Goal: Task Accomplishment & Management: Manage account settings

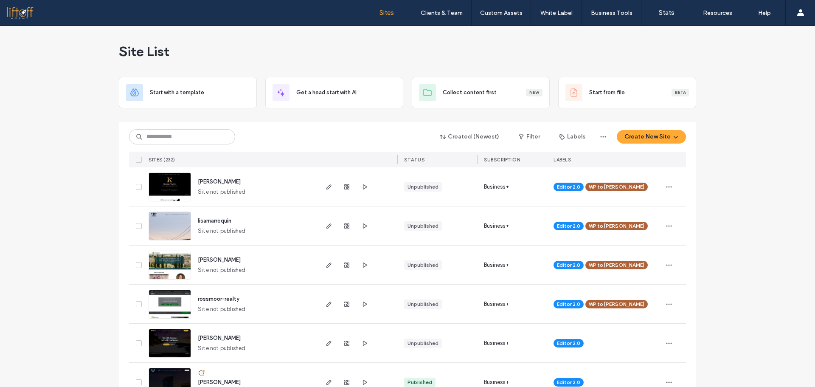
click at [210, 143] on div "Created (Newest) Filter Labels Create New Site" at bounding box center [407, 137] width 557 height 16
click at [209, 141] on input at bounding box center [182, 136] width 106 height 15
type input "******"
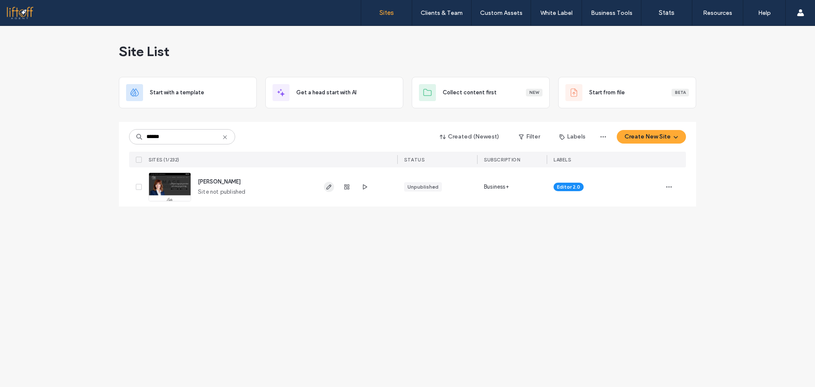
click at [328, 186] on icon "button" at bounding box center [329, 186] width 7 height 7
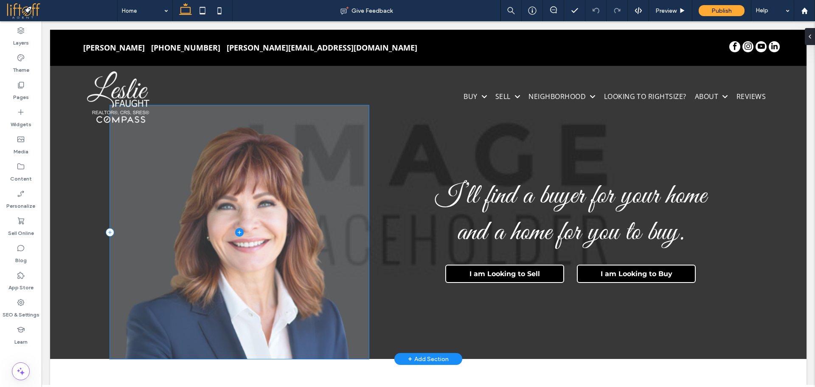
click at [203, 274] on span at bounding box center [239, 232] width 259 height 254
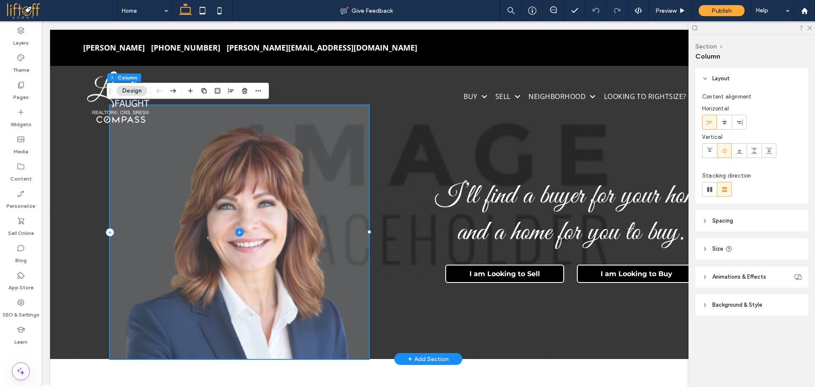
click at [259, 282] on span at bounding box center [239, 232] width 259 height 254
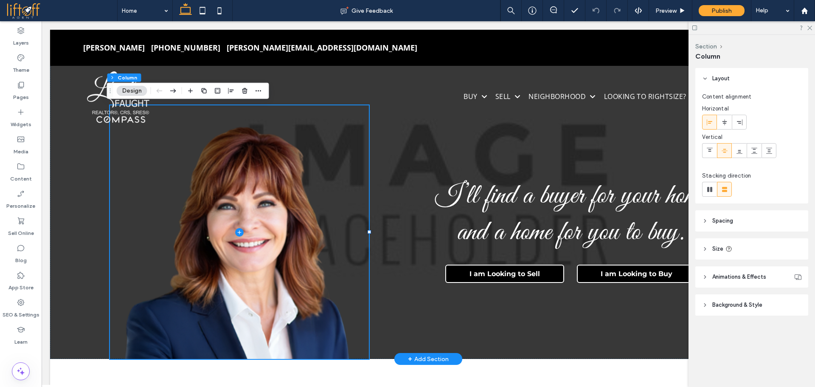
click at [708, 249] on header "Size" at bounding box center [752, 248] width 113 height 21
type input "**"
type input "***"
type input "**"
type input "***"
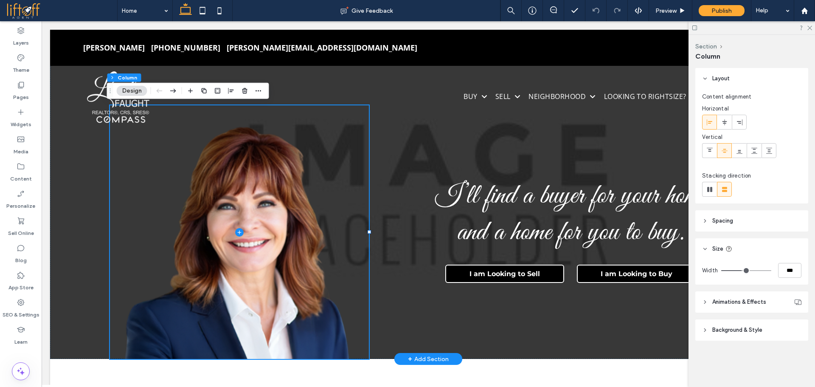
type input "**"
type input "***"
type input "**"
type input "***"
type input "**"
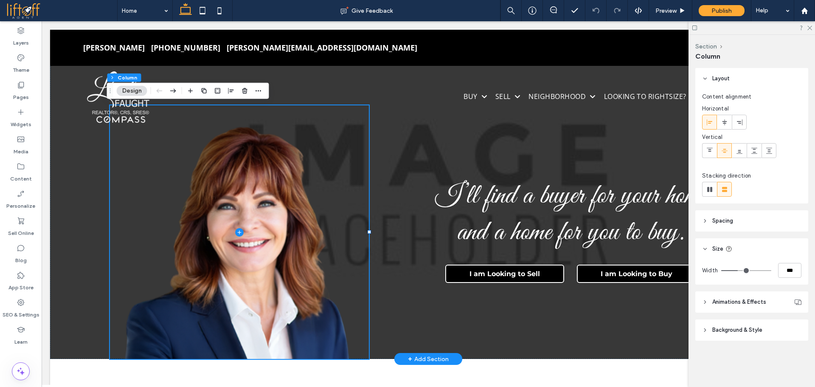
click at [739, 270] on input "range" at bounding box center [747, 270] width 50 height 1
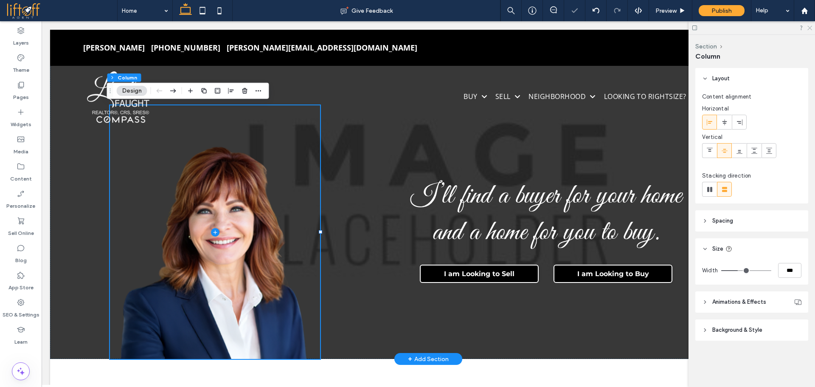
click at [810, 28] on icon at bounding box center [810, 28] width 6 height 6
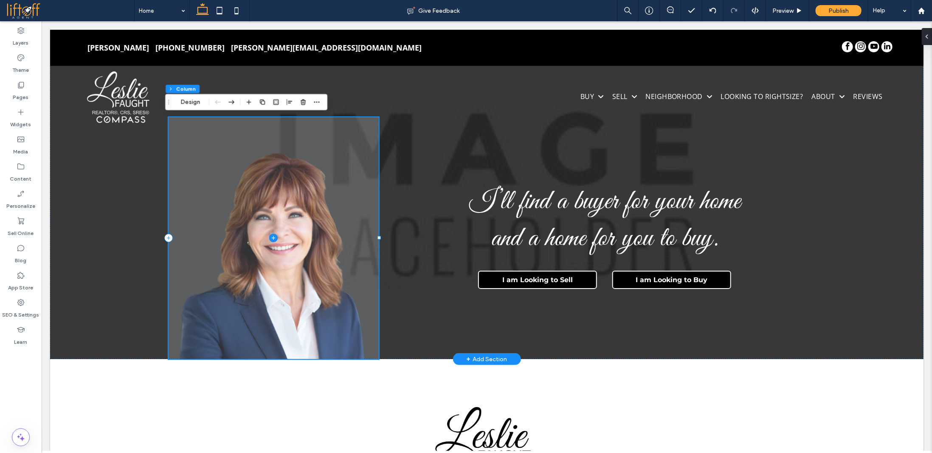
click at [275, 234] on span at bounding box center [273, 238] width 210 height 242
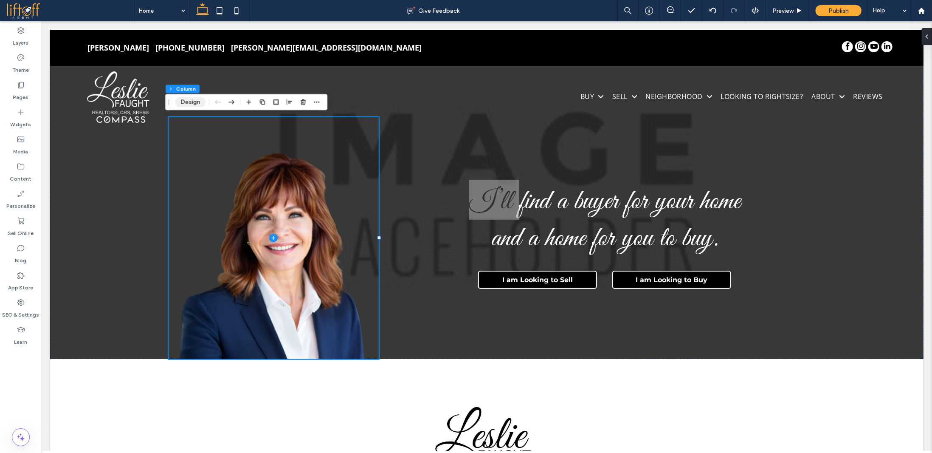
click at [190, 101] on button "Design" at bounding box center [190, 102] width 31 height 10
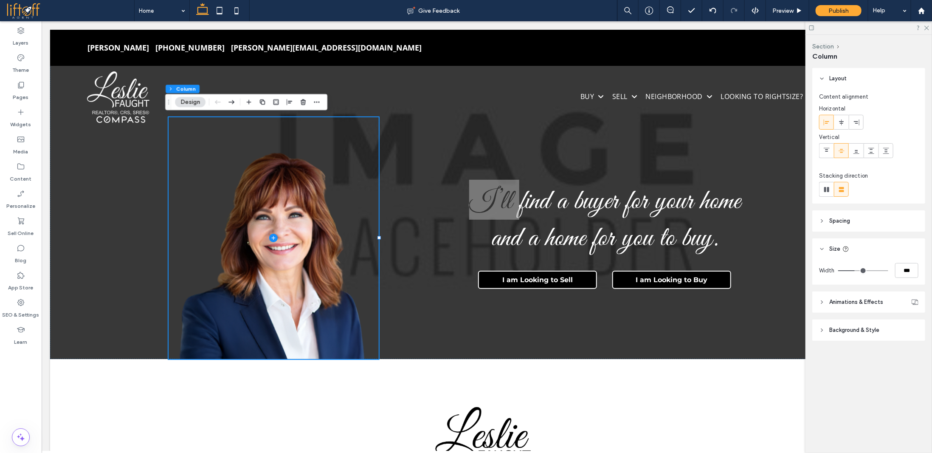
click at [815, 330] on span "Background & Style" at bounding box center [855, 330] width 50 height 8
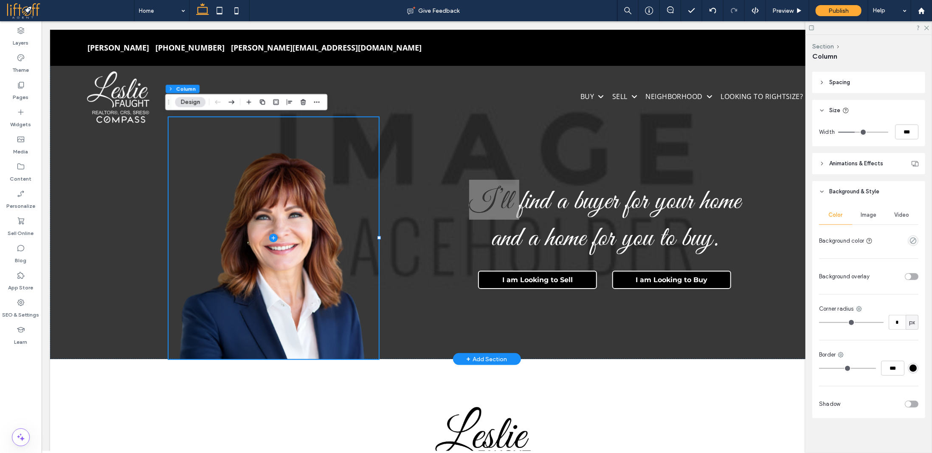
scroll to position [140, 0]
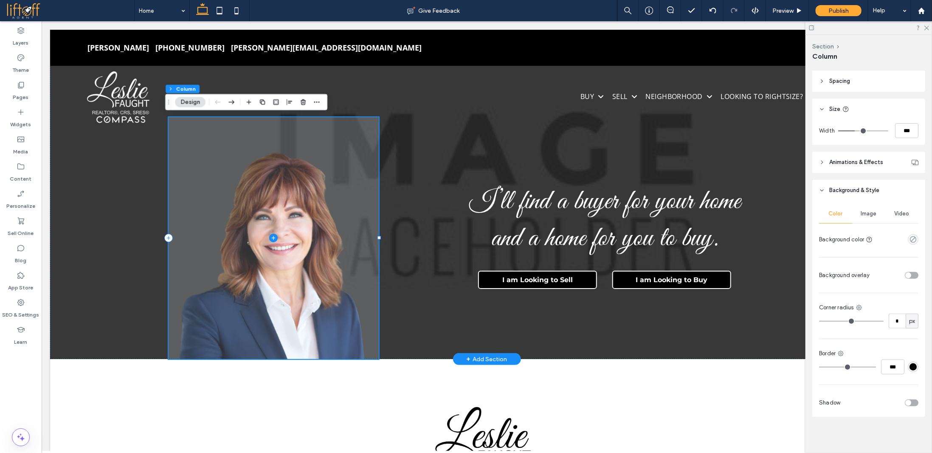
click at [295, 188] on span at bounding box center [273, 238] width 210 height 242
click at [293, 193] on span at bounding box center [273, 238] width 210 height 242
click at [397, 185] on div "I’ll find a buyer for your home and a home for you to buy. I am Looking to Sell…" at bounding box center [486, 193] width 637 height 329
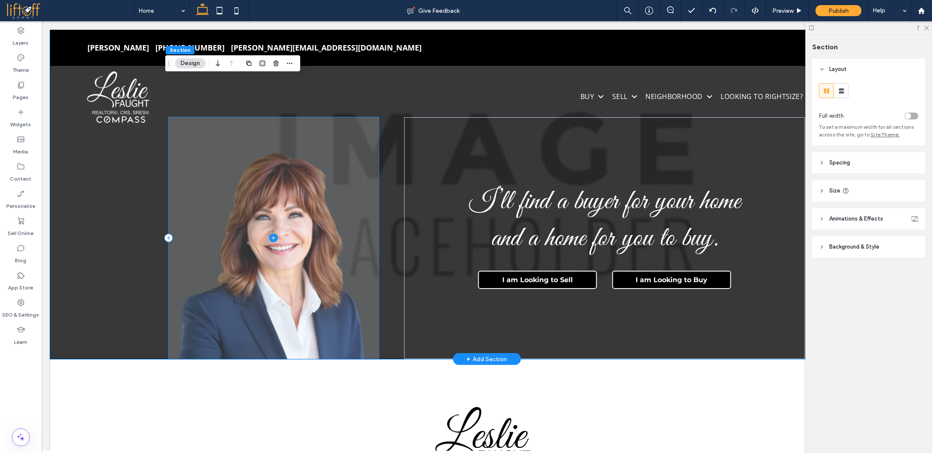
click at [292, 213] on span at bounding box center [273, 238] width 210 height 242
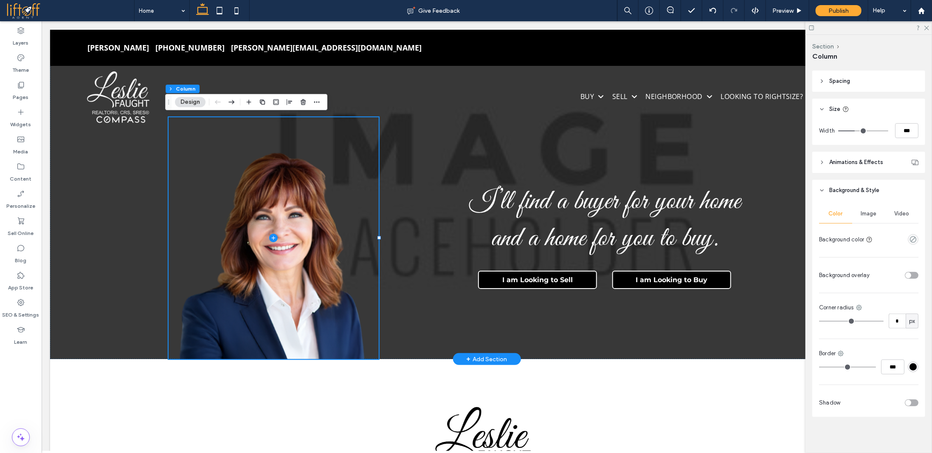
click at [815, 213] on span "Image" at bounding box center [869, 213] width 16 height 7
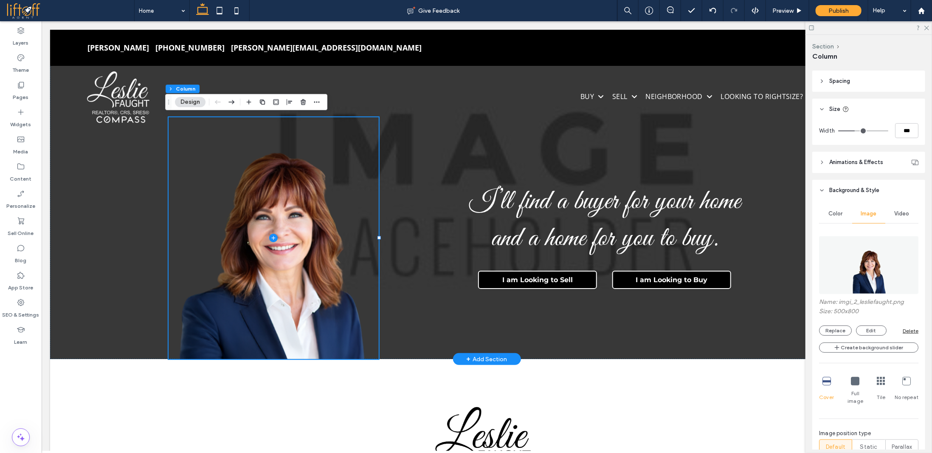
click at [815, 331] on div "Delete" at bounding box center [911, 330] width 16 height 6
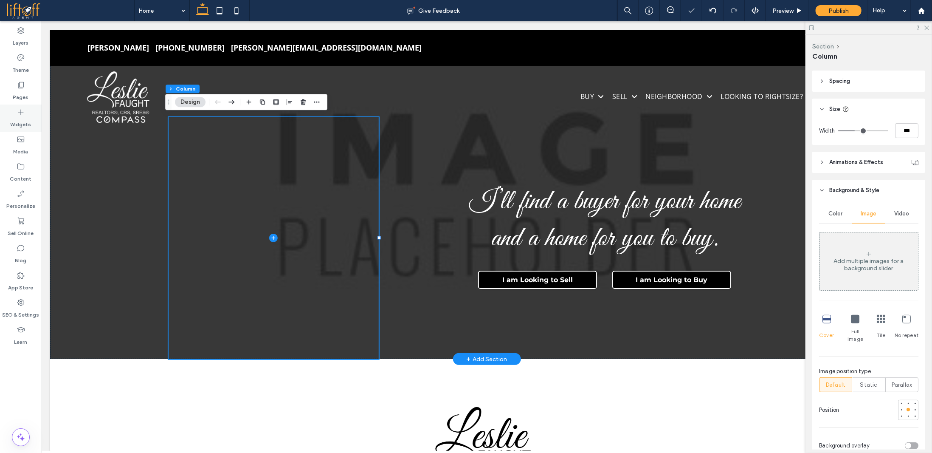
drag, startPoint x: 23, startPoint y: 119, endPoint x: 28, endPoint y: 119, distance: 4.7
click at [23, 119] on label "Widgets" at bounding box center [21, 122] width 21 height 12
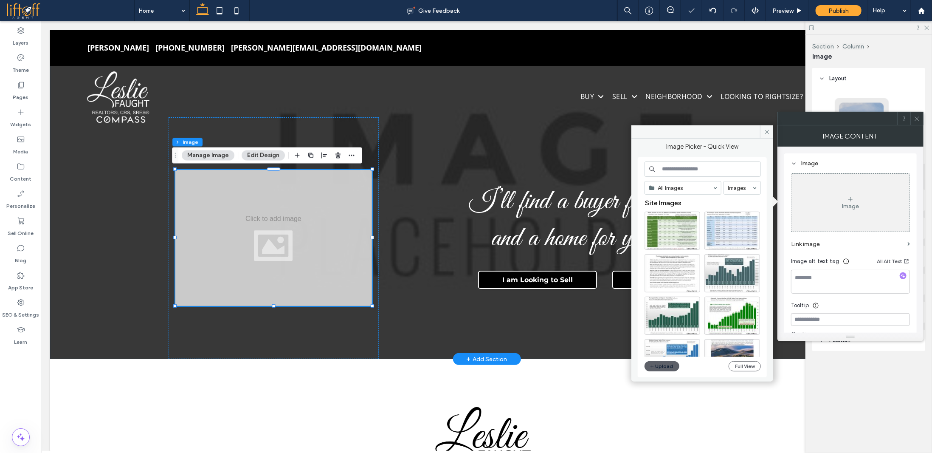
click at [815, 199] on div "Image" at bounding box center [851, 203] width 118 height 56
click at [671, 364] on button "Upload" at bounding box center [662, 366] width 35 height 10
click at [741, 365] on button "Full View" at bounding box center [745, 366] width 32 height 10
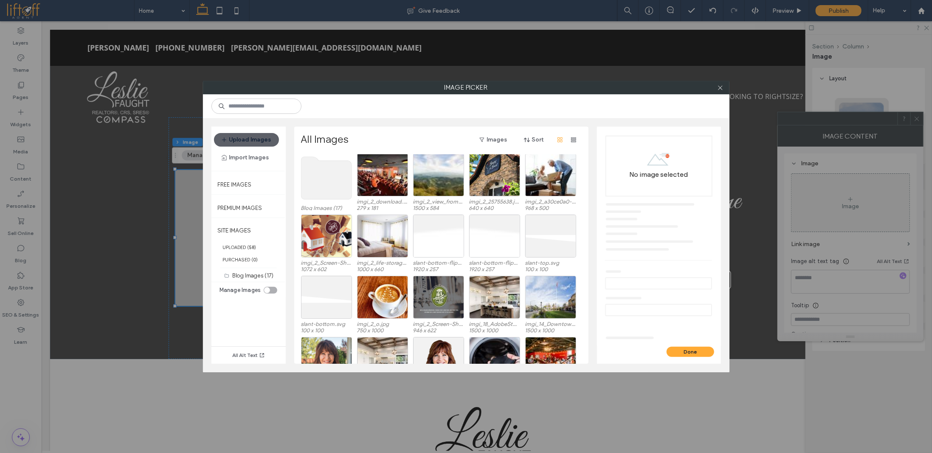
scroll to position [52, 0]
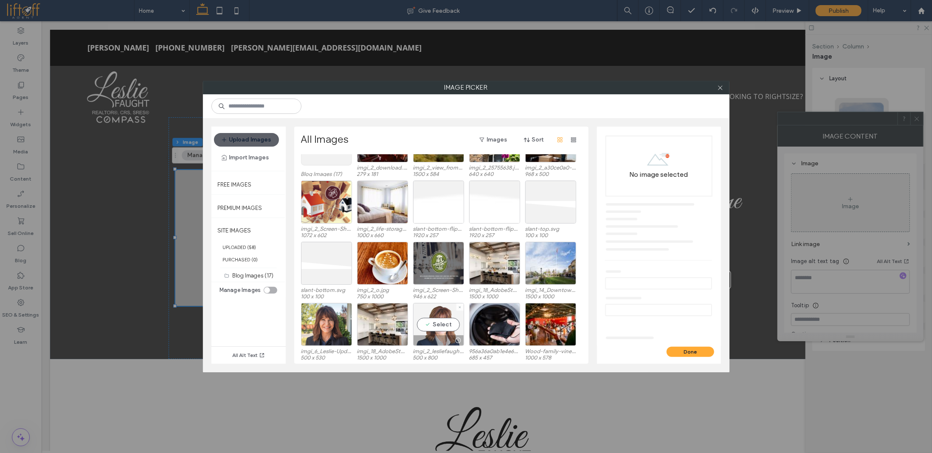
click at [443, 322] on div "Select" at bounding box center [438, 324] width 51 height 43
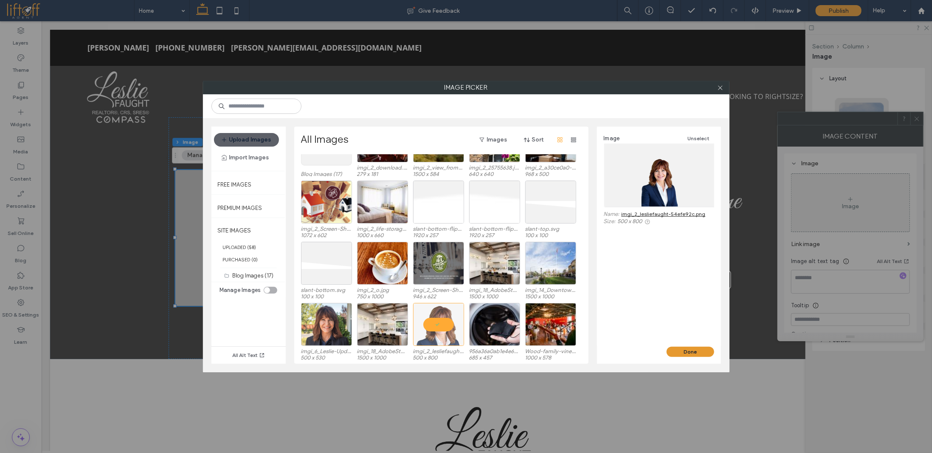
click at [688, 349] on button "Done" at bounding box center [691, 352] width 48 height 10
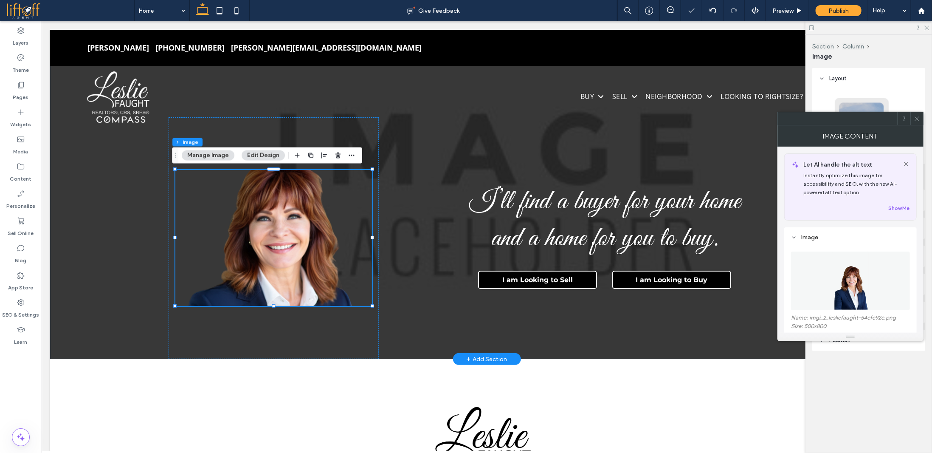
click at [815, 120] on icon at bounding box center [917, 119] width 6 height 6
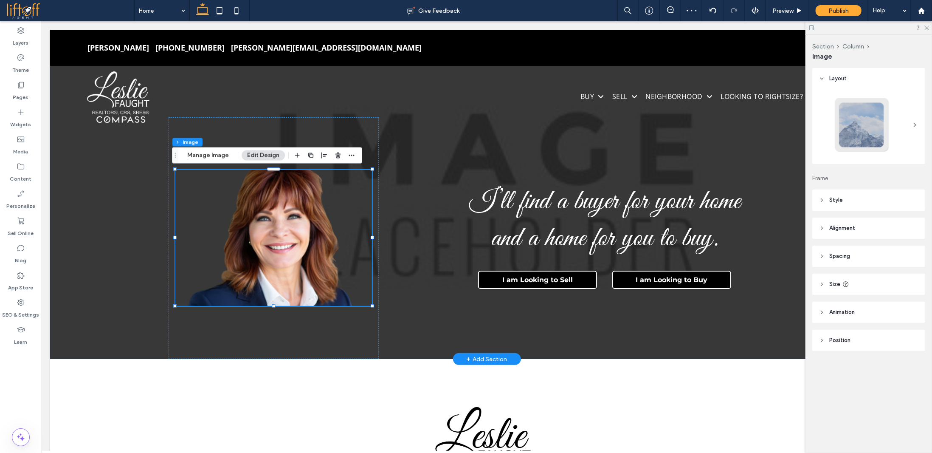
click at [815, 282] on header "Size" at bounding box center [869, 284] width 113 height 21
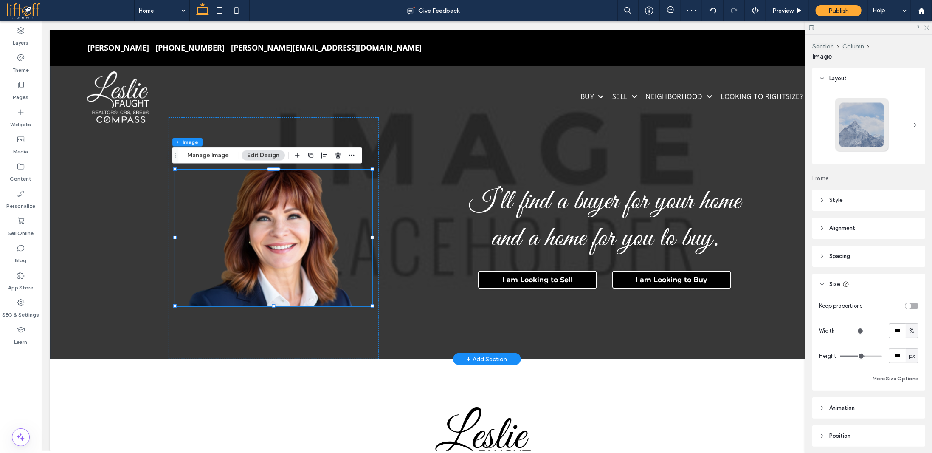
click at [815, 305] on div "toggle" at bounding box center [912, 305] width 14 height 7
type input "*"
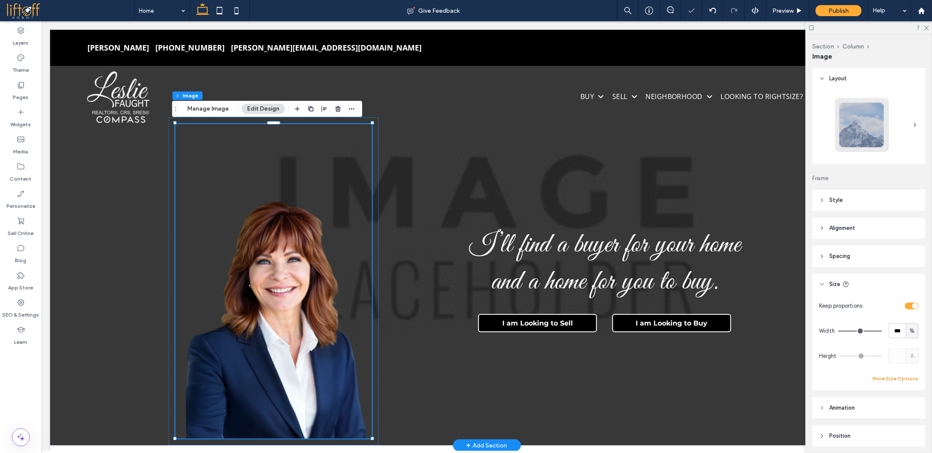
click at [815, 378] on button "More Size Options" at bounding box center [896, 378] width 46 height 10
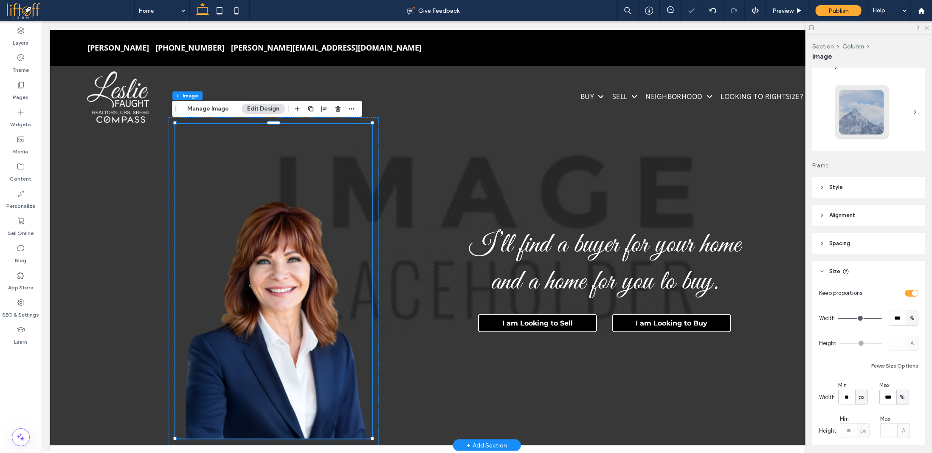
scroll to position [0, 0]
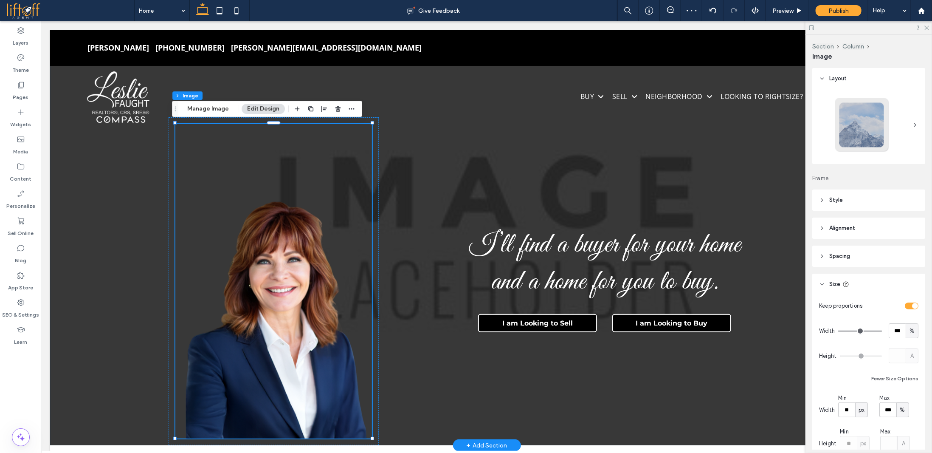
click at [815, 305] on div "toggle" at bounding box center [915, 306] width 6 height 6
type input "***"
type input "*****"
click at [815, 282] on header "Size" at bounding box center [869, 284] width 113 height 21
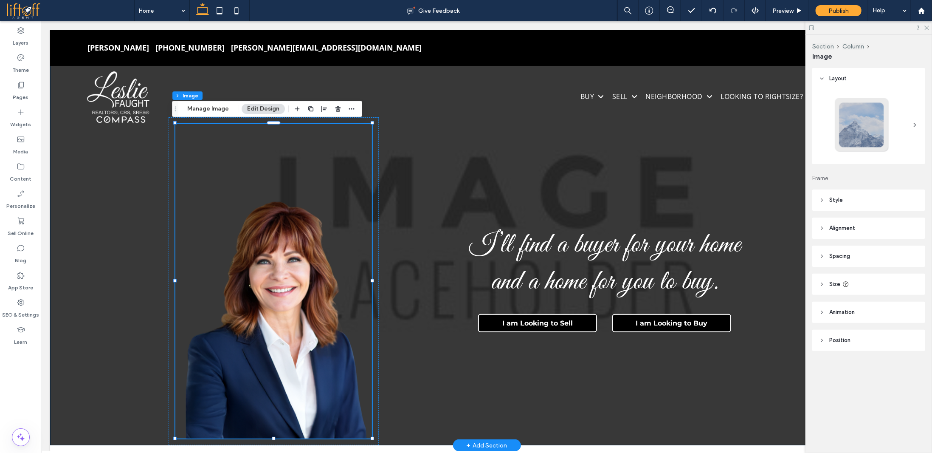
click at [121, 217] on div at bounding box center [487, 236] width 874 height 415
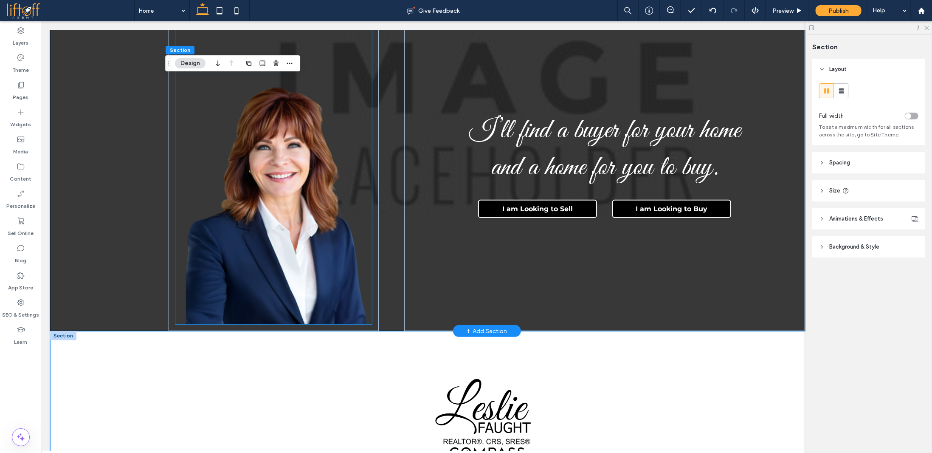
scroll to position [127, 0]
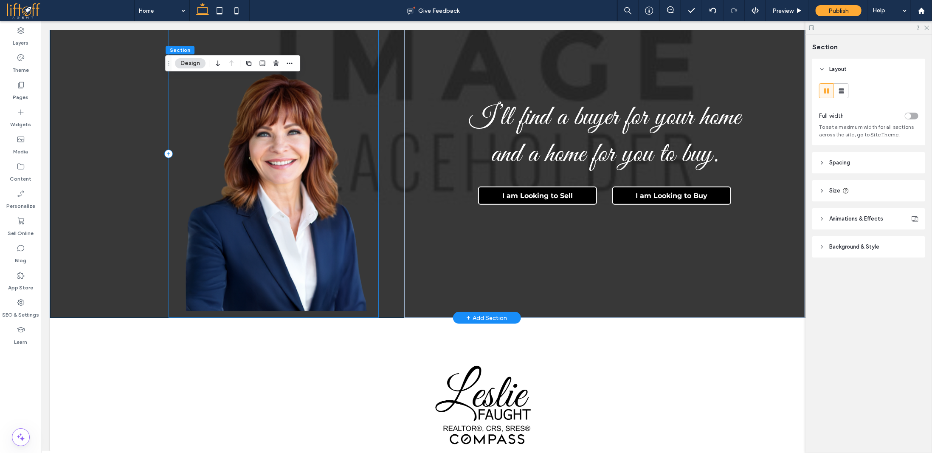
click at [367, 313] on div at bounding box center [273, 153] width 210 height 328
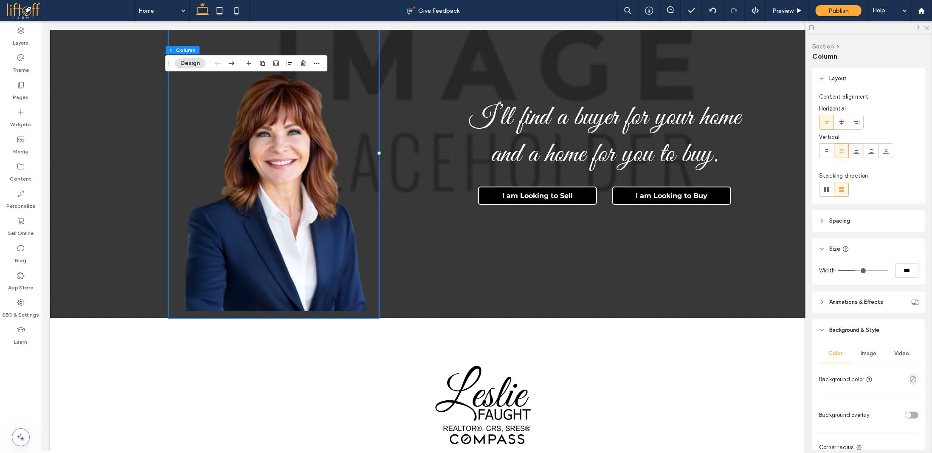
click at [815, 152] on use at bounding box center [857, 152] width 6 height 4
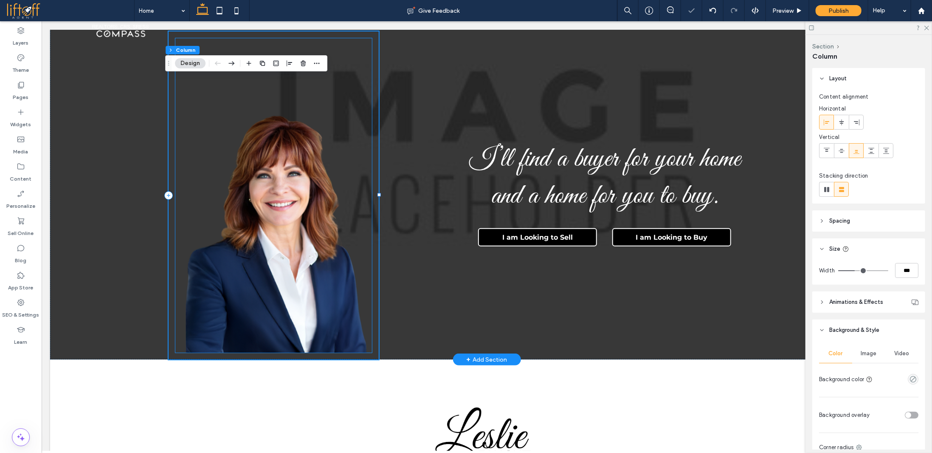
scroll to position [85, 0]
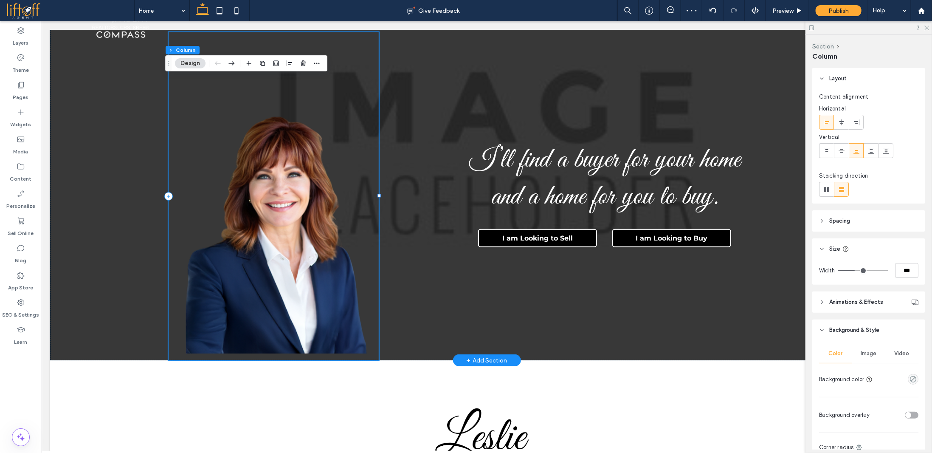
click at [372, 240] on div at bounding box center [273, 196] width 210 height 328
click at [815, 219] on span "Spacing" at bounding box center [840, 221] width 21 height 8
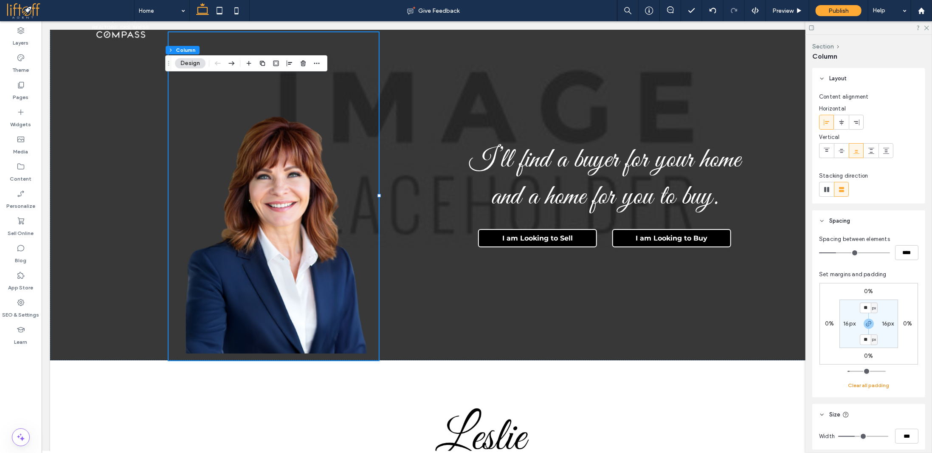
click at [815, 386] on button "Clear all padding" at bounding box center [869, 385] width 41 height 10
type input "*"
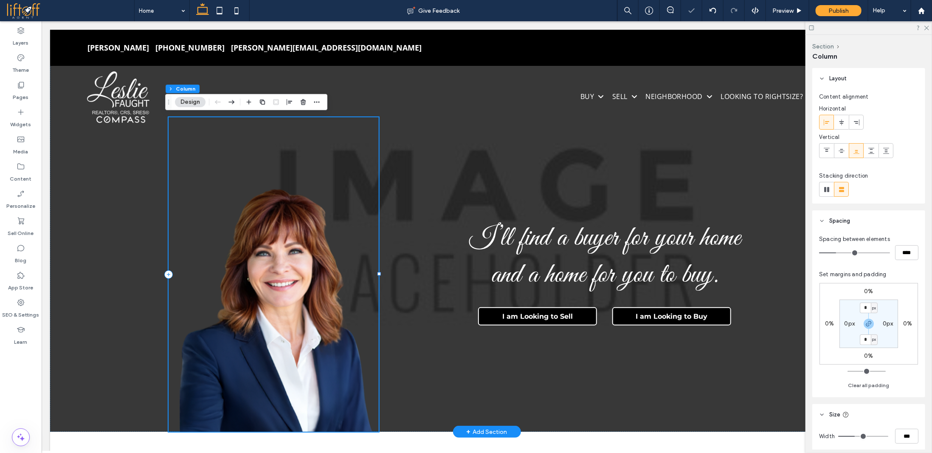
click at [345, 156] on img at bounding box center [273, 274] width 210 height 315
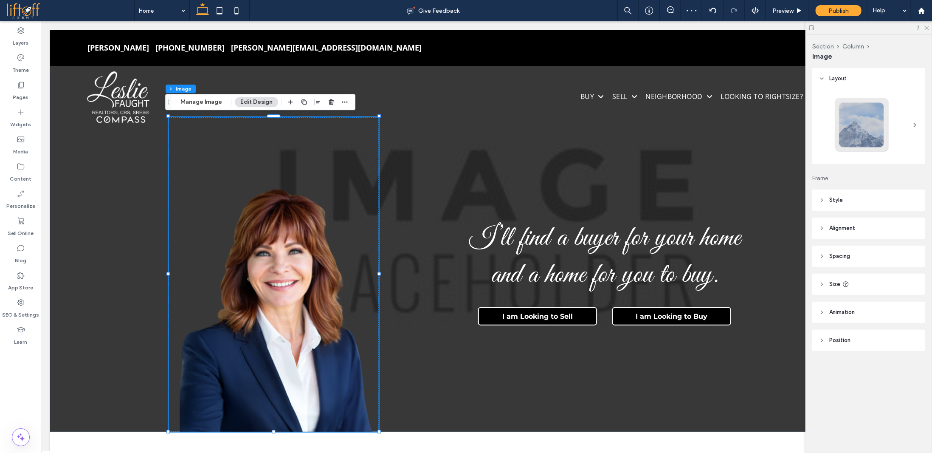
click at [815, 253] on span "Spacing" at bounding box center [840, 256] width 21 height 8
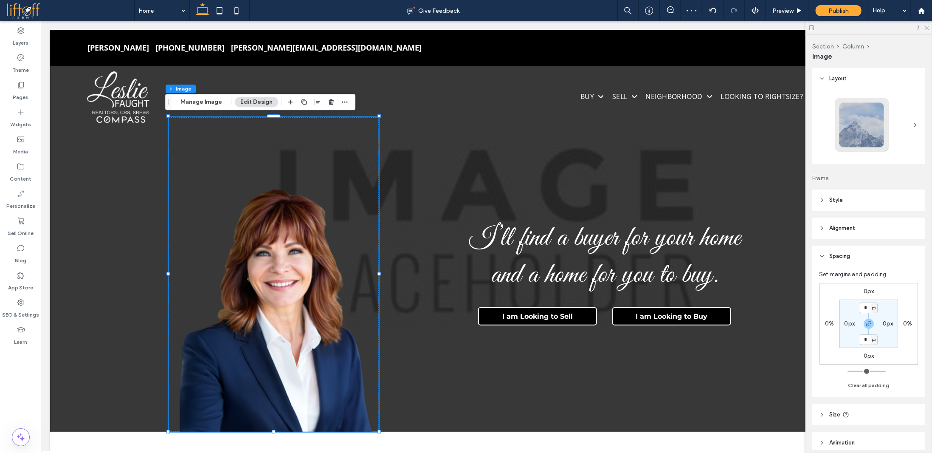
click at [815, 203] on header "Style" at bounding box center [869, 199] width 113 height 21
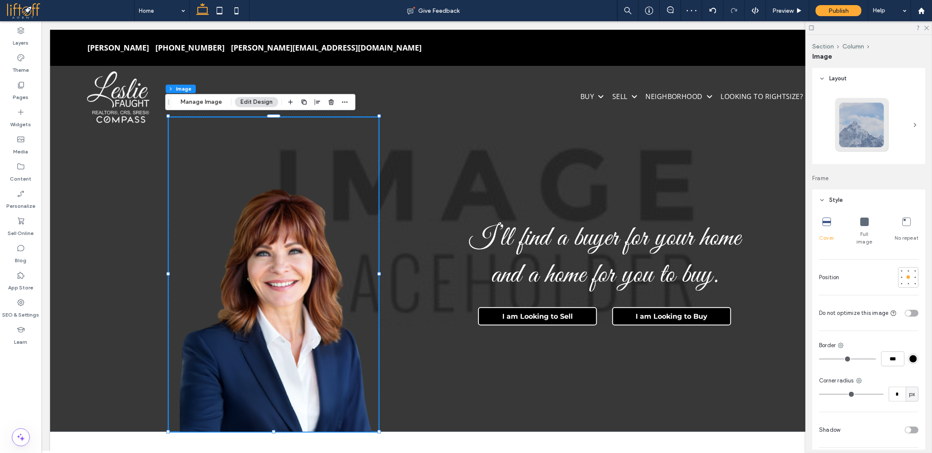
click at [815, 200] on header "Style" at bounding box center [869, 199] width 113 height 21
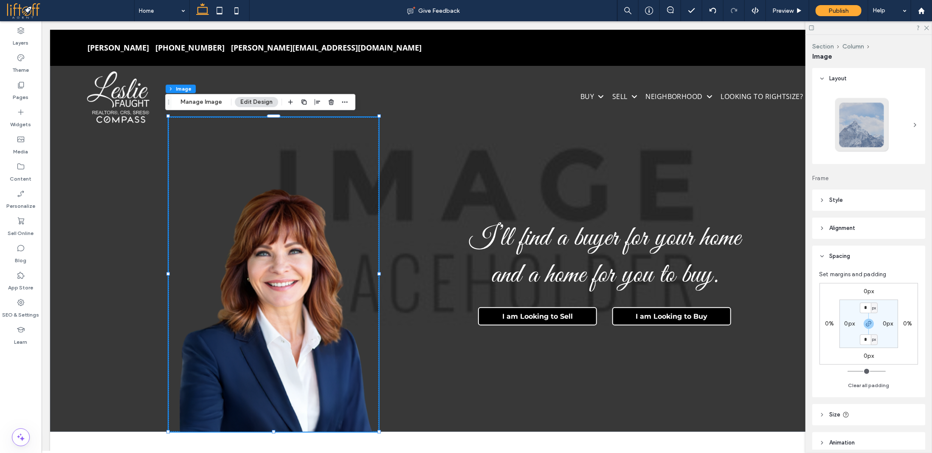
click at [815, 199] on header "Style" at bounding box center [869, 199] width 113 height 21
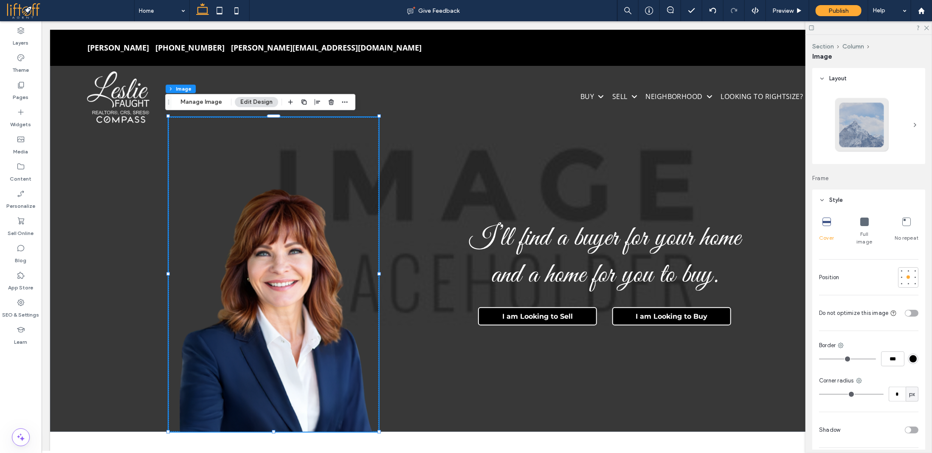
click at [815, 223] on icon at bounding box center [865, 221] width 8 height 8
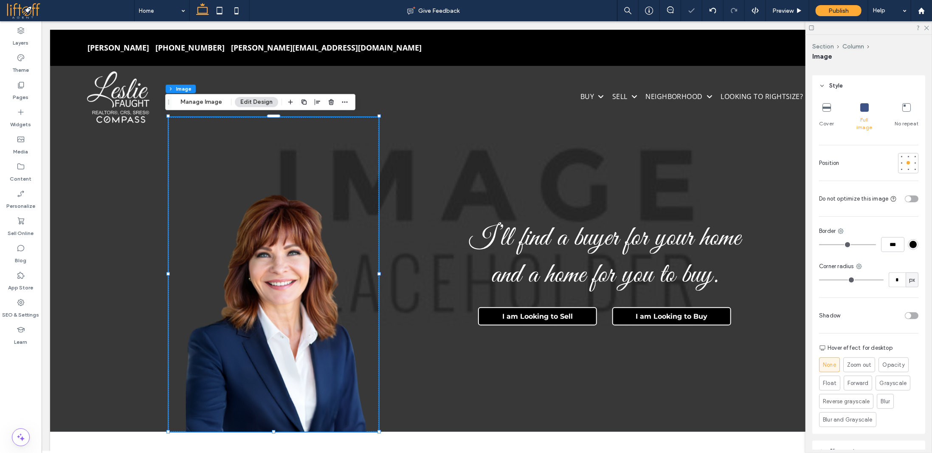
scroll to position [127, 0]
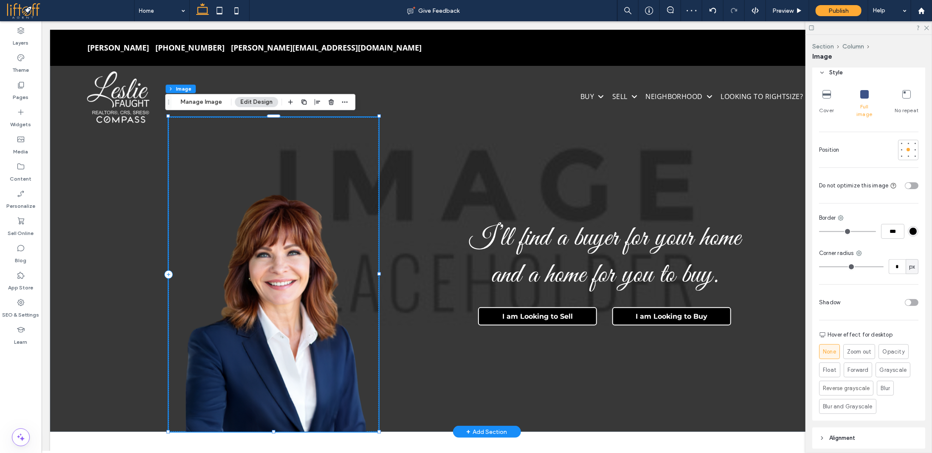
click at [297, 223] on img at bounding box center [273, 274] width 210 height 315
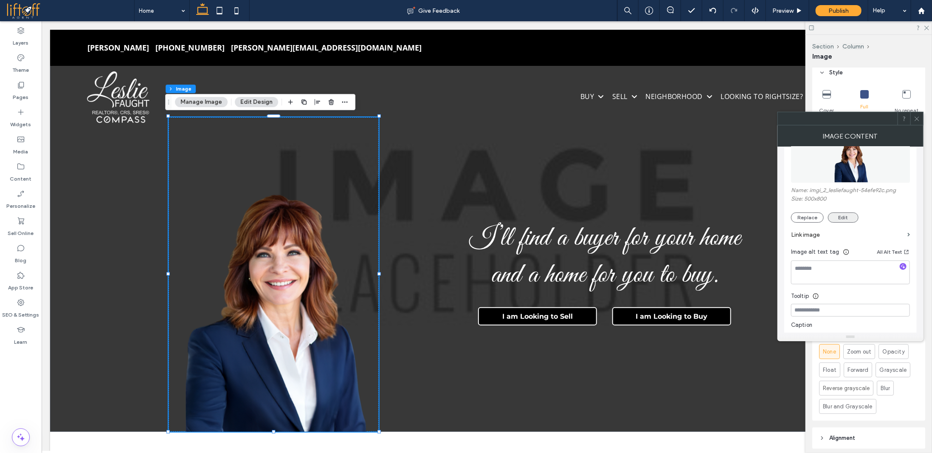
click at [815, 216] on button "Edit" at bounding box center [843, 217] width 31 height 10
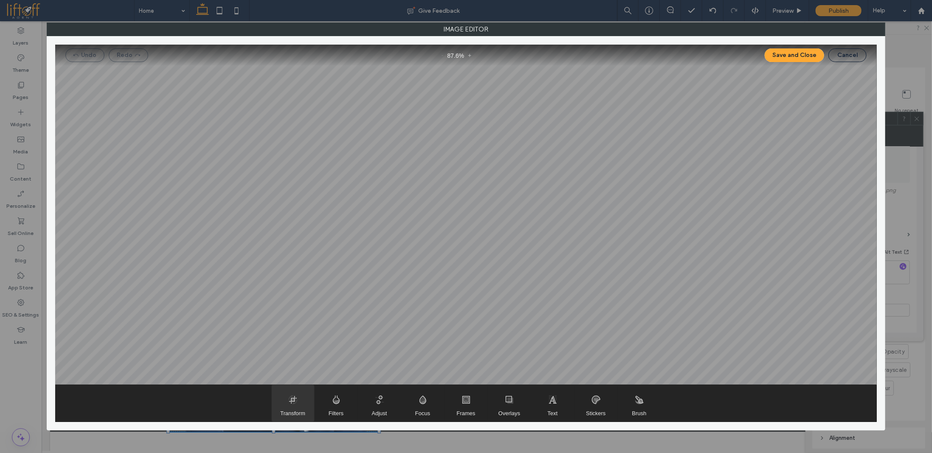
click at [310, 387] on span "Transform" at bounding box center [293, 403] width 42 height 37
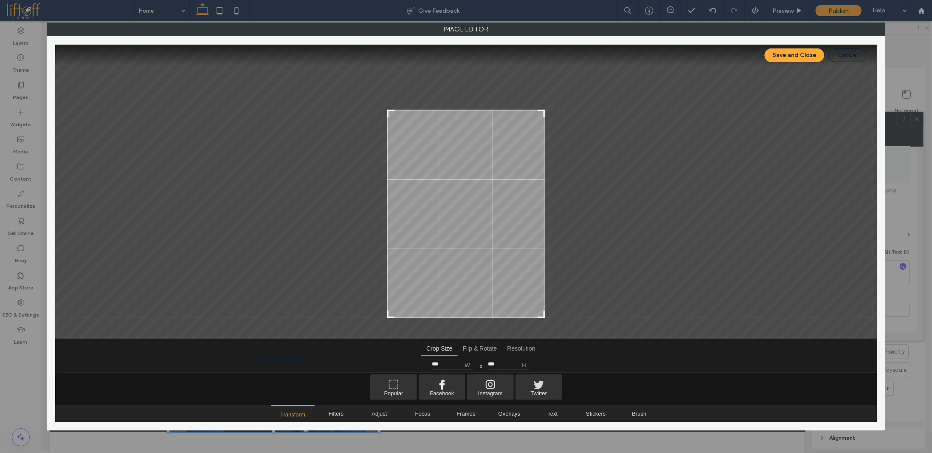
type input "***"
drag, startPoint x: 542, startPoint y: 68, endPoint x: 564, endPoint y: 128, distance: 63.8
click at [561, 124] on div at bounding box center [466, 192] width 822 height 294
click at [788, 55] on button "Save and Close" at bounding box center [794, 55] width 59 height 14
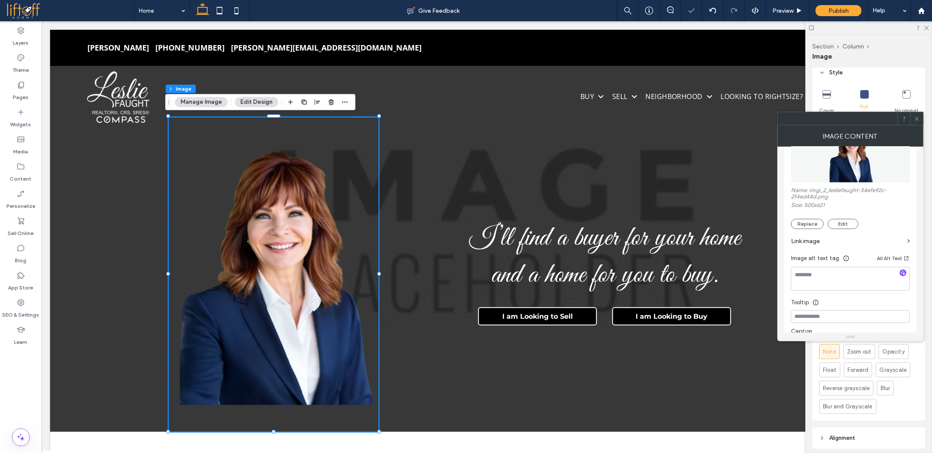
click at [815, 117] on icon at bounding box center [917, 119] width 6 height 6
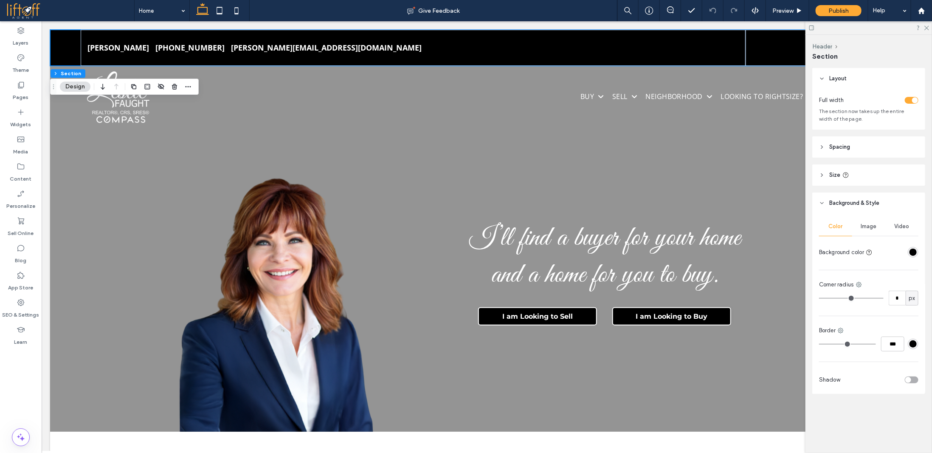
click at [62, 50] on div "Leslie Faught (925) 784-7979 Leslie@LeslieFaught.com" at bounding box center [487, 47] width 874 height 36
click at [854, 180] on header "Size" at bounding box center [869, 174] width 113 height 21
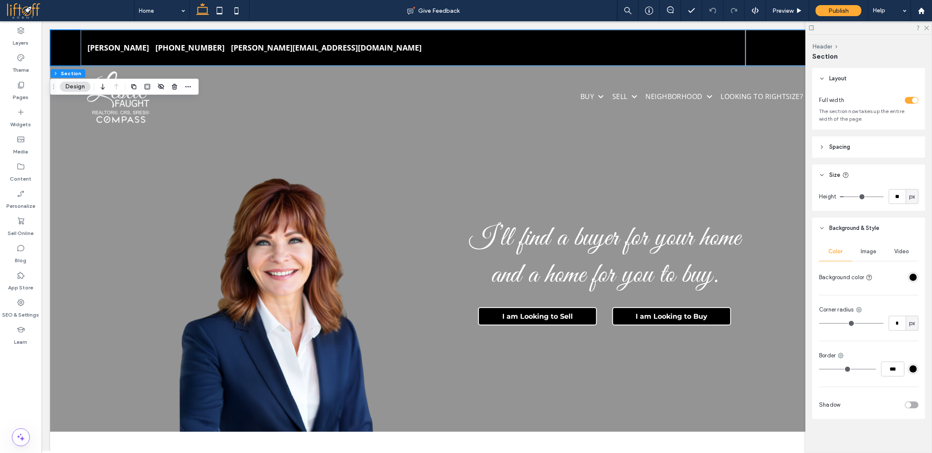
click at [909, 195] on span "px" at bounding box center [912, 196] width 6 height 8
click at [908, 273] on span "A" at bounding box center [908, 271] width 3 height 8
type input "*"
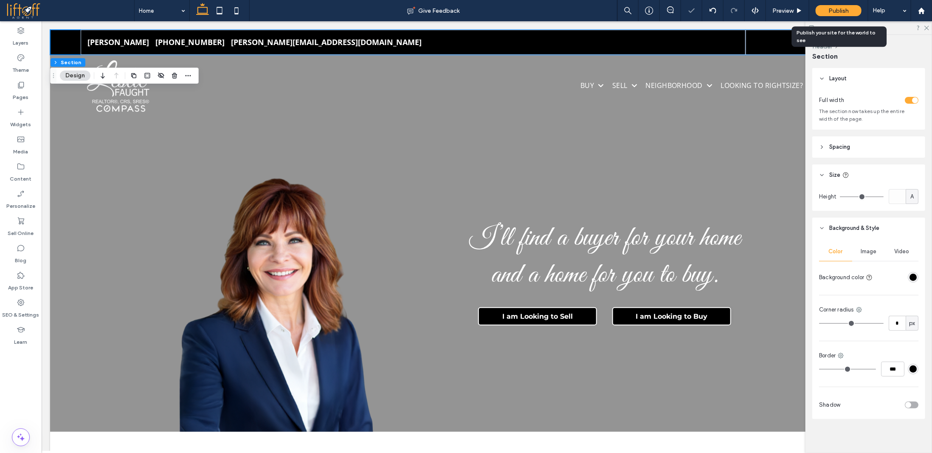
click at [841, 10] on span "Publish" at bounding box center [839, 10] width 20 height 7
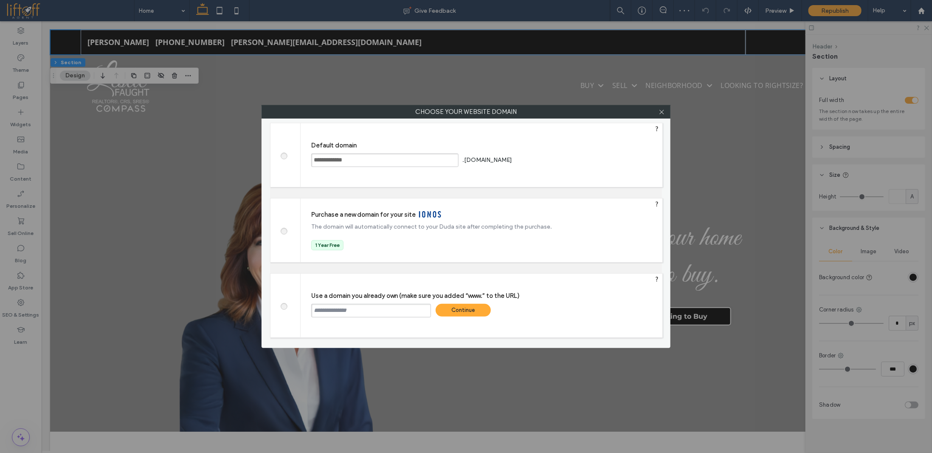
click at [334, 311] on input "text" at bounding box center [371, 311] width 120 height 14
type input "**********"
click at [464, 308] on div "Continue" at bounding box center [463, 310] width 55 height 13
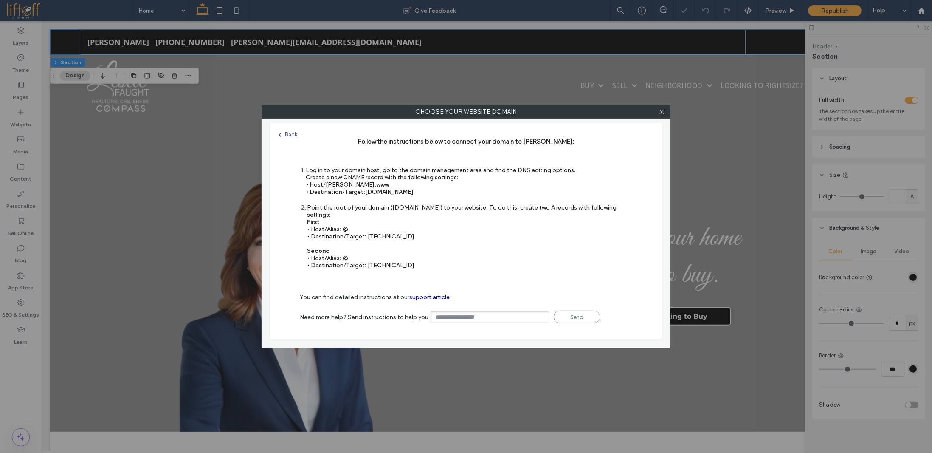
click at [411, 191] on span "s.multiscreensite.com" at bounding box center [389, 191] width 48 height 7
drag, startPoint x: 434, startPoint y: 192, endPoint x: 366, endPoint y: 192, distance: 68.0
click at [366, 192] on div "Log in to your domain host, go to the domain management area and find the DNS e…" at bounding box center [441, 180] width 270 height 29
copy span "s.multiscreensite.com"
drag, startPoint x: 401, startPoint y: 225, endPoint x: 377, endPoint y: 231, distance: 24.5
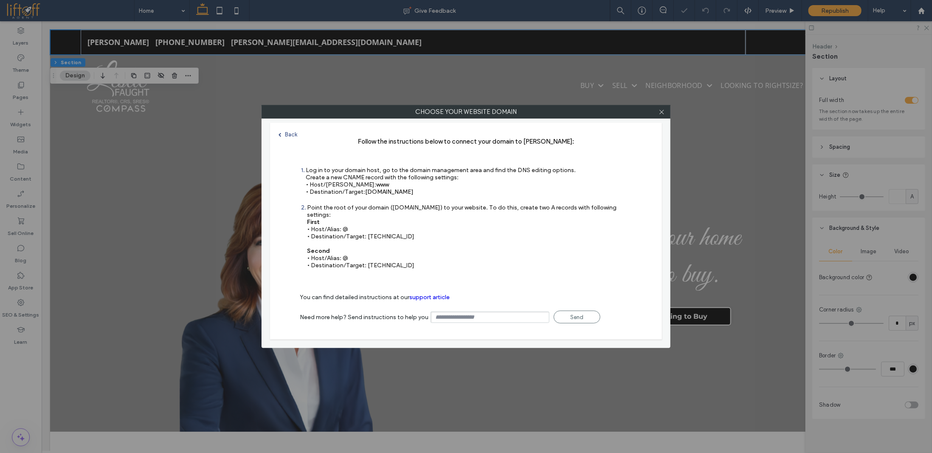
click at [376, 231] on div "Point the root of your domain (domain.com) to your website. To do this, create …" at bounding box center [469, 236] width 325 height 65
click at [378, 231] on div "Point the root of your domain (domain.com) to your website. To do this, create …" at bounding box center [469, 236] width 325 height 65
copy div "35.172.94.1"
click at [384, 260] on div "Point the root of your domain (domain.com) to your website. To do this, create …" at bounding box center [469, 236] width 325 height 65
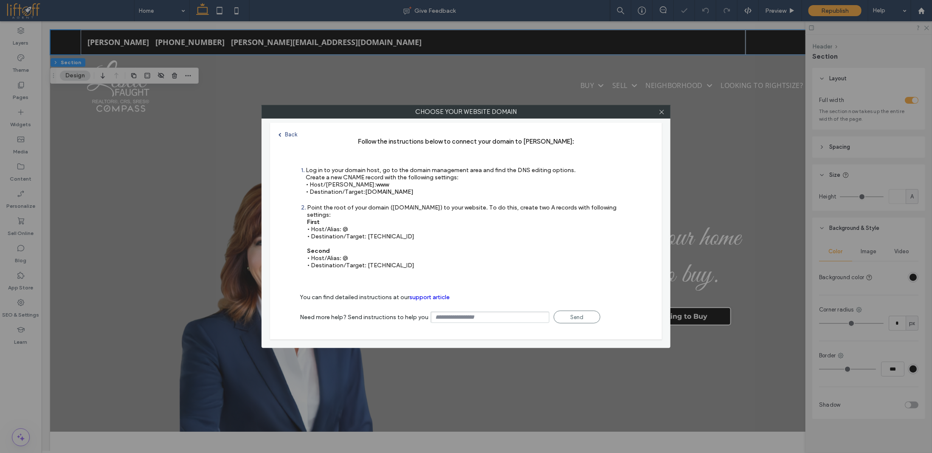
click at [384, 260] on div "Point the root of your domain (domain.com) to your website. To do this, create …" at bounding box center [469, 236] width 325 height 65
copy div "100.24.208.97"
click at [664, 111] on icon at bounding box center [662, 112] width 6 height 6
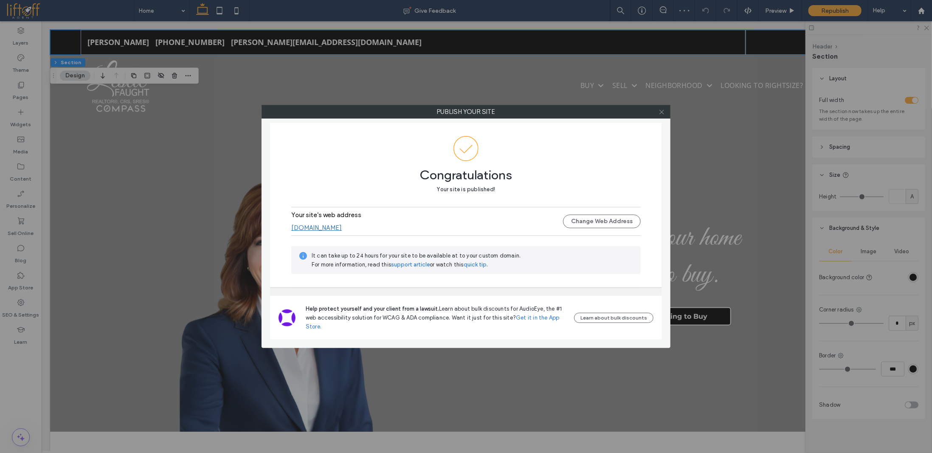
click at [660, 112] on icon at bounding box center [662, 112] width 6 height 6
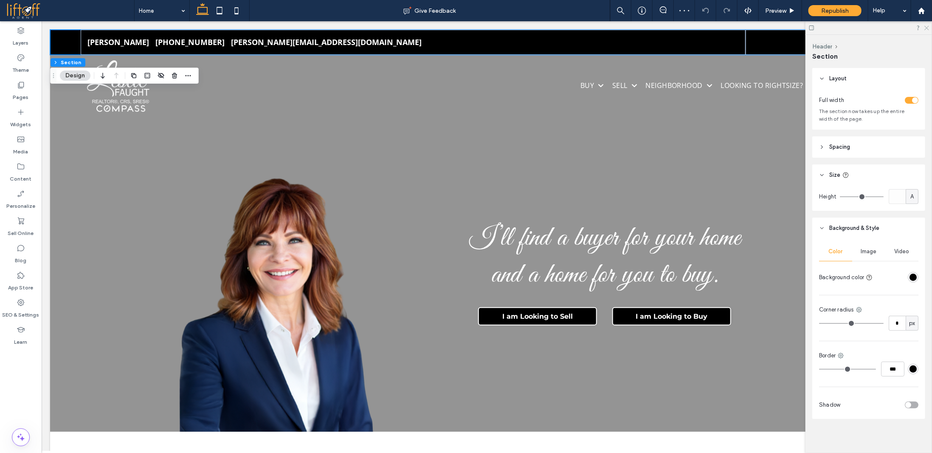
click at [927, 28] on icon at bounding box center [927, 28] width 6 height 6
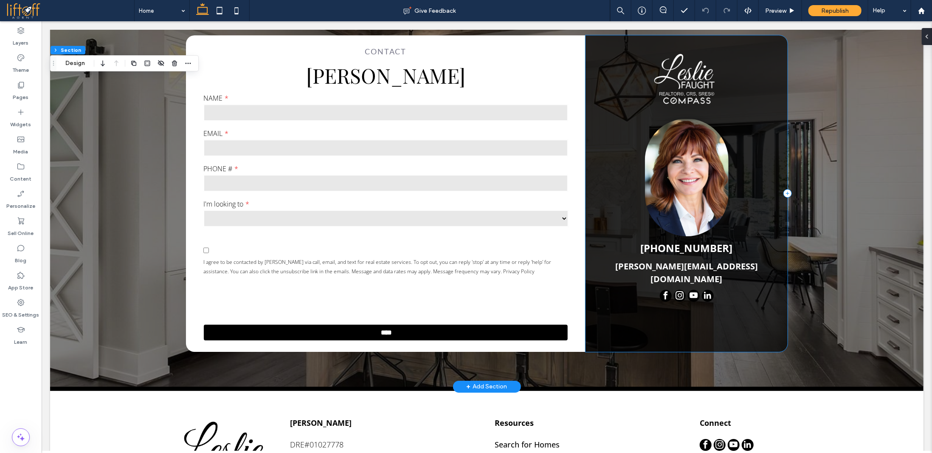
scroll to position [1784, 0]
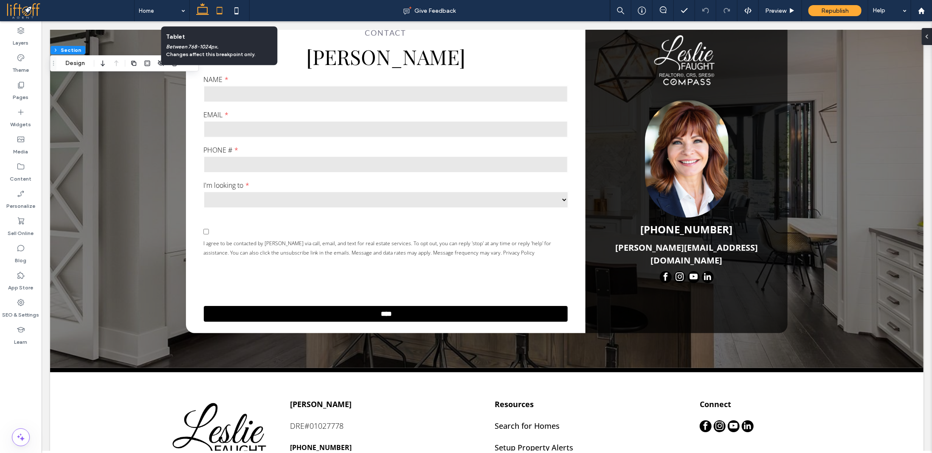
click at [220, 11] on icon at bounding box center [219, 10] width 17 height 17
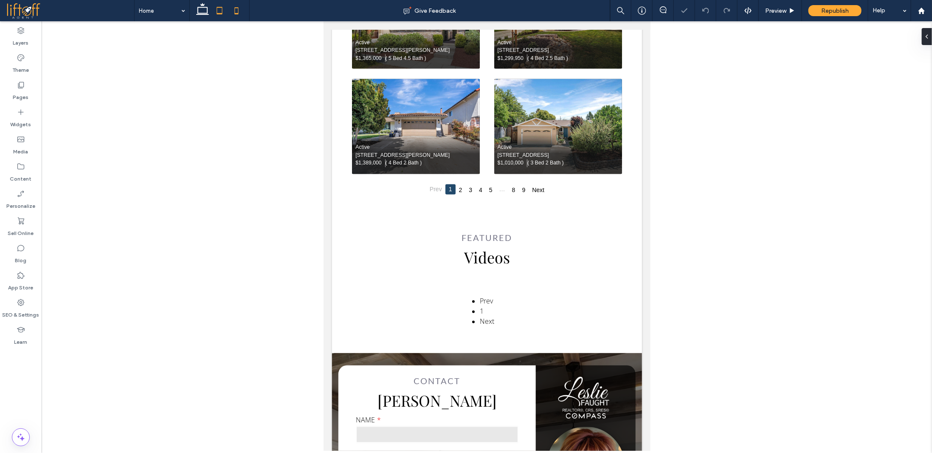
click at [237, 9] on icon at bounding box center [236, 10] width 17 height 17
type input "**"
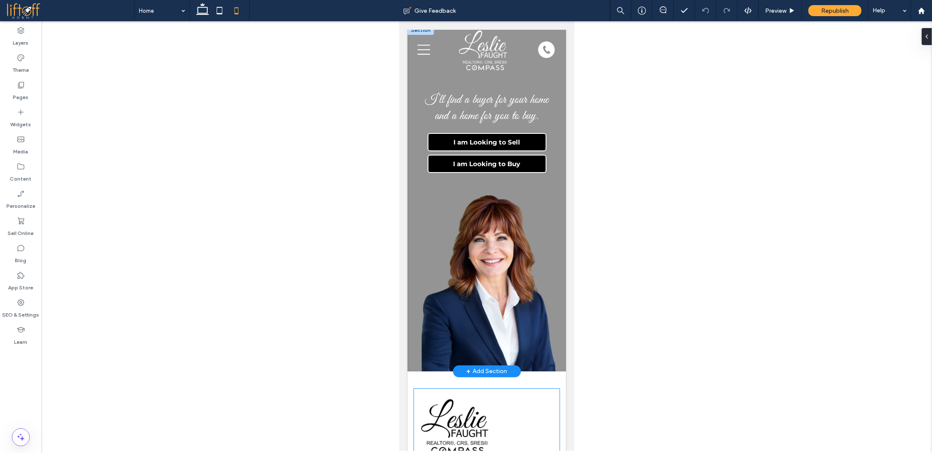
scroll to position [0, 0]
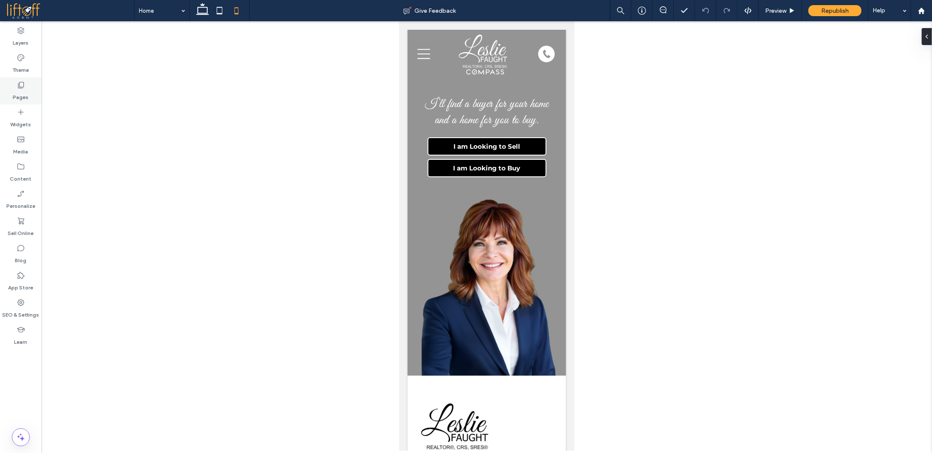
click at [18, 89] on icon at bounding box center [21, 85] width 8 height 8
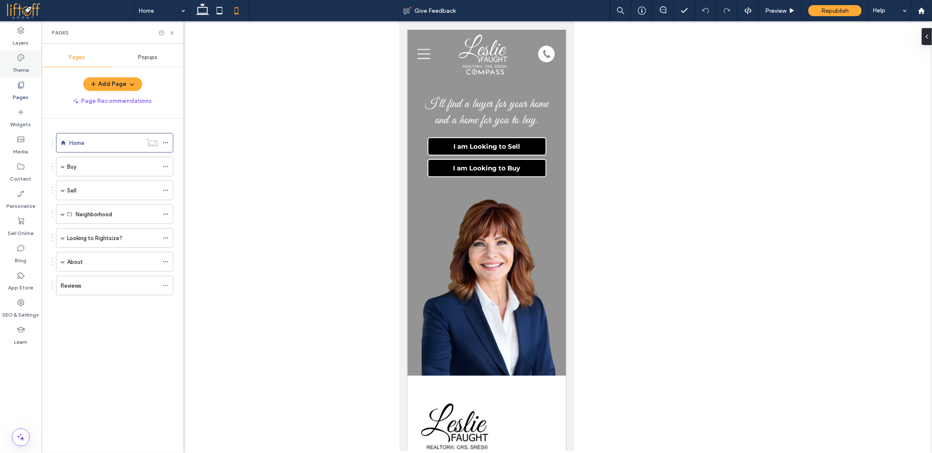
click at [21, 61] on icon at bounding box center [21, 58] width 8 height 8
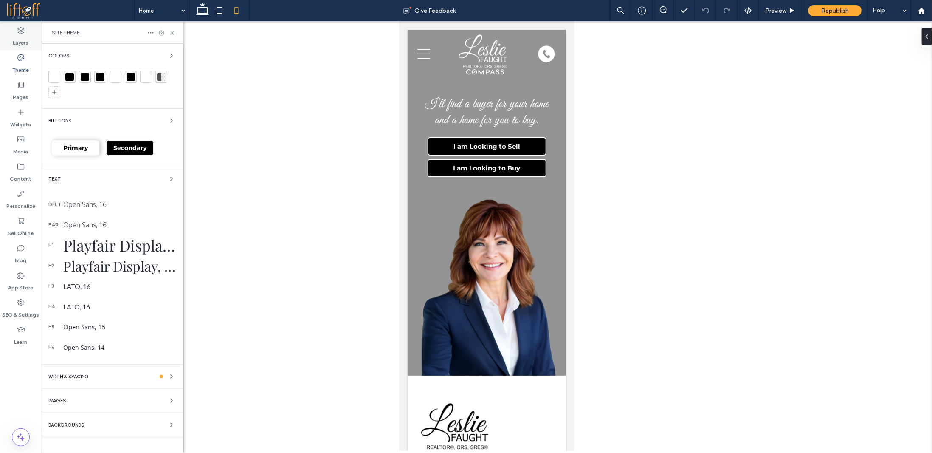
click at [22, 36] on label "Layers" at bounding box center [21, 41] width 16 height 12
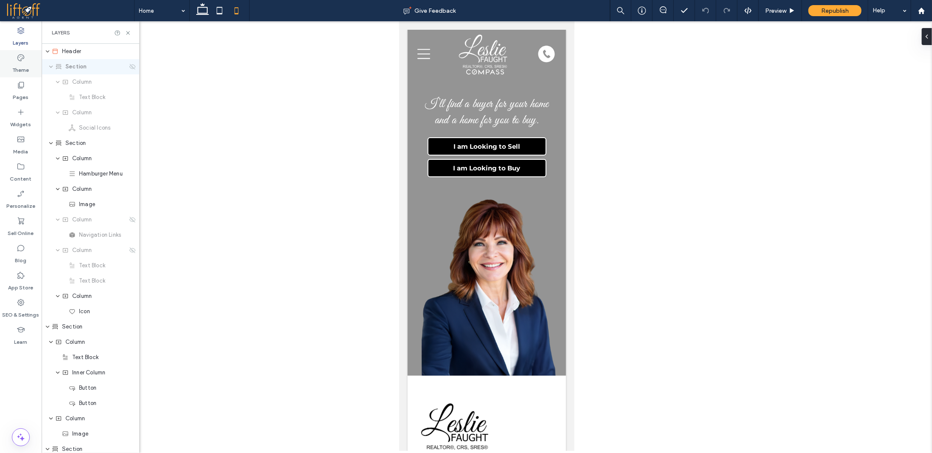
click at [17, 62] on label "Theme" at bounding box center [21, 68] width 17 height 12
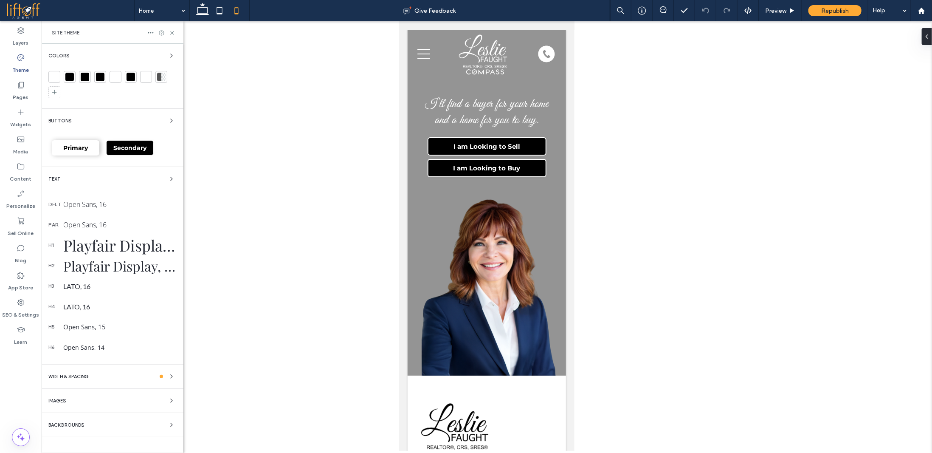
scroll to position [275, 0]
click at [21, 91] on label "Pages" at bounding box center [21, 95] width 16 height 12
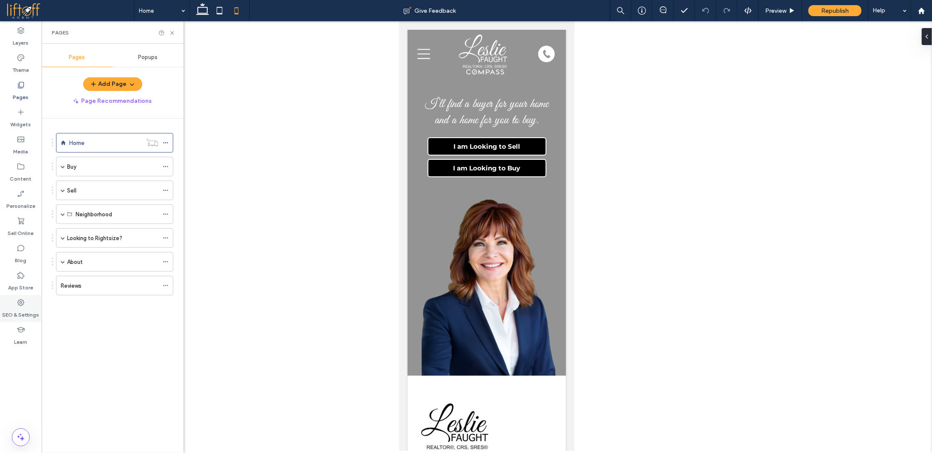
click at [20, 312] on label "SEO & Settings" at bounding box center [21, 313] width 37 height 12
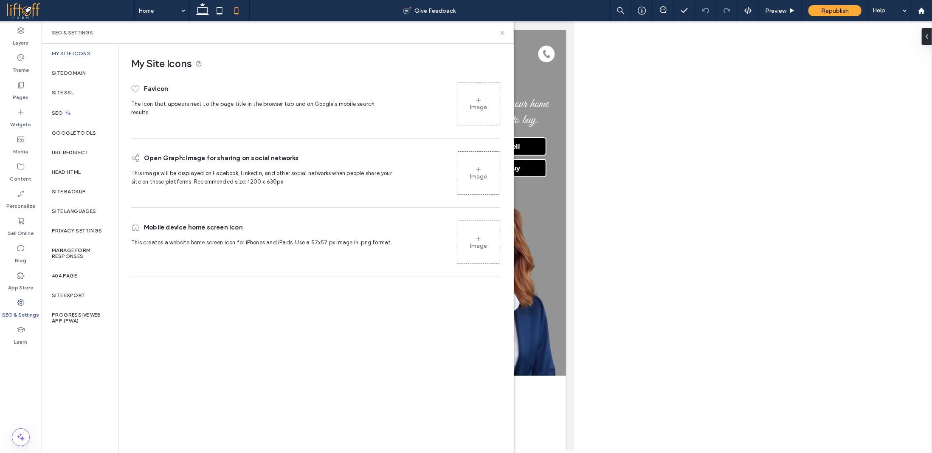
click at [86, 73] on div "Site Domain" at bounding box center [80, 73] width 76 height 20
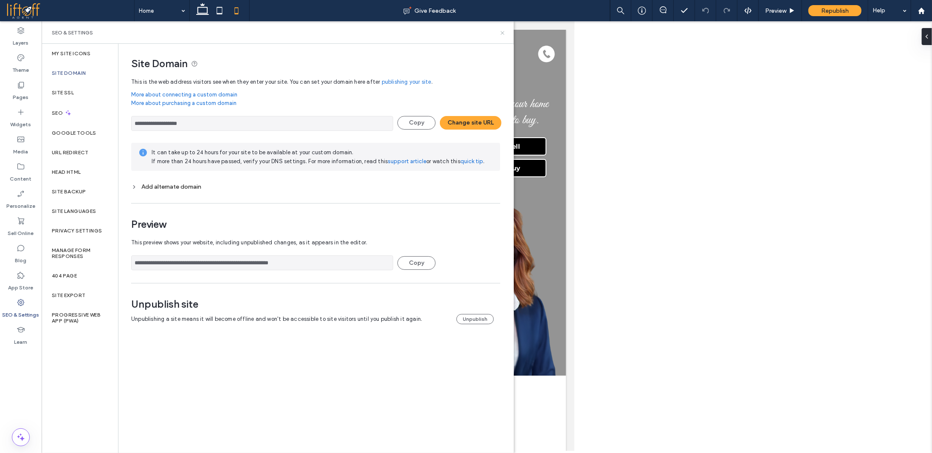
click at [502, 33] on use at bounding box center [502, 32] width 3 height 3
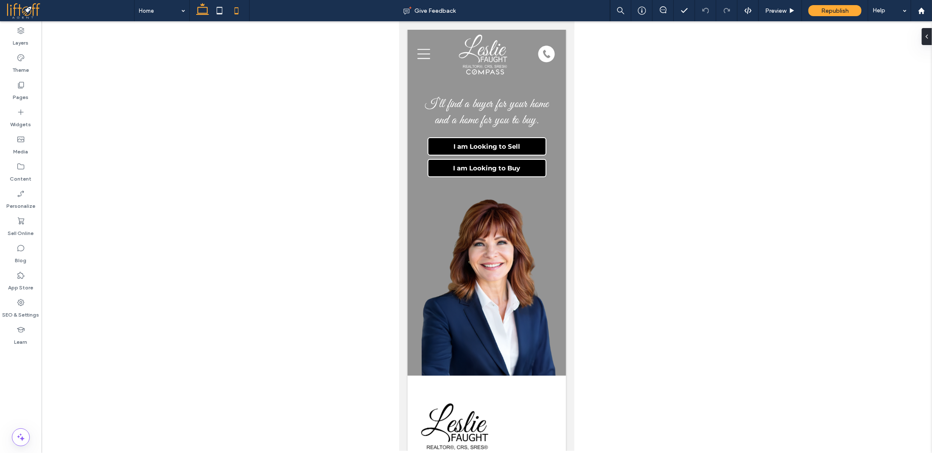
click at [203, 11] on icon at bounding box center [202, 10] width 17 height 17
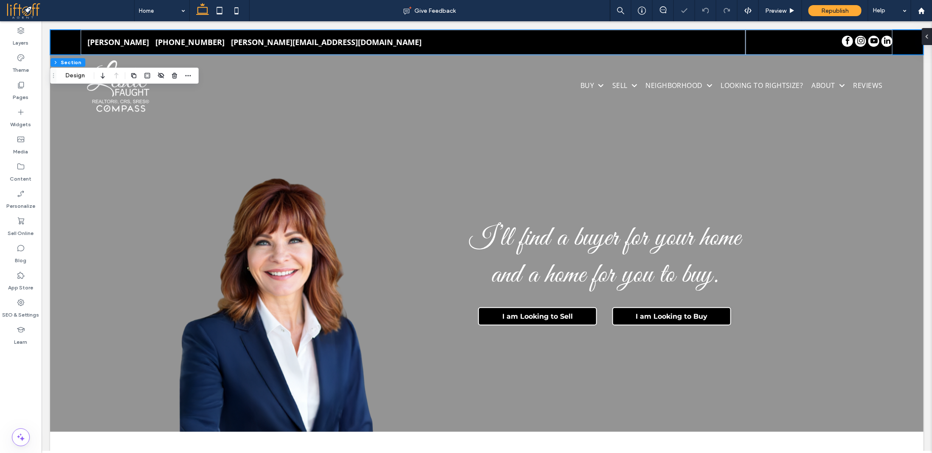
type input "*"
click at [834, 9] on span "Republish" at bounding box center [835, 10] width 28 height 7
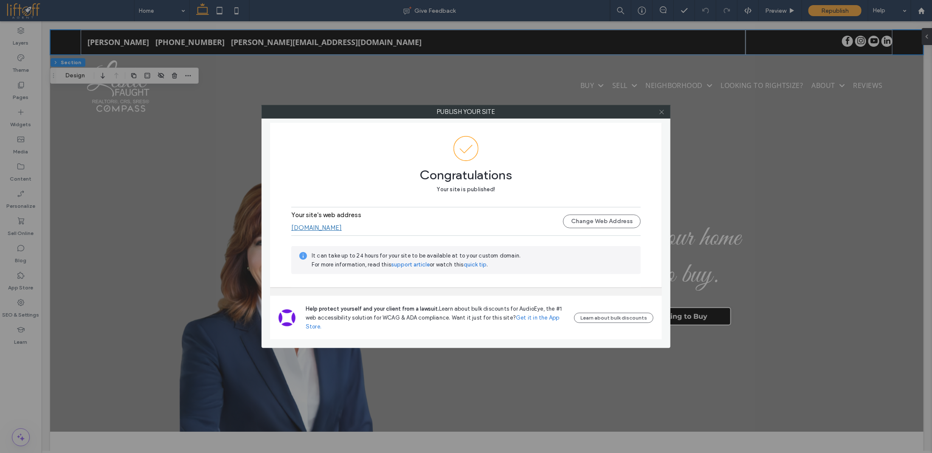
click at [662, 111] on use at bounding box center [662, 112] width 4 height 4
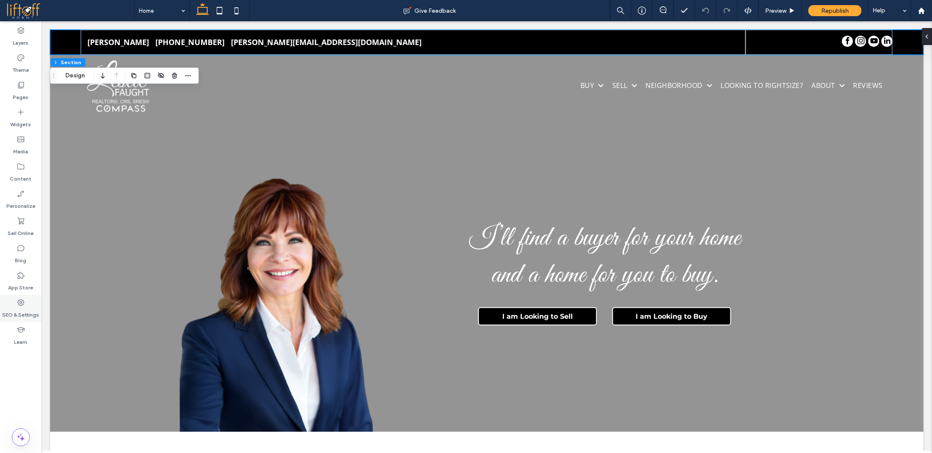
click at [23, 311] on label "SEO & Settings" at bounding box center [21, 313] width 37 height 12
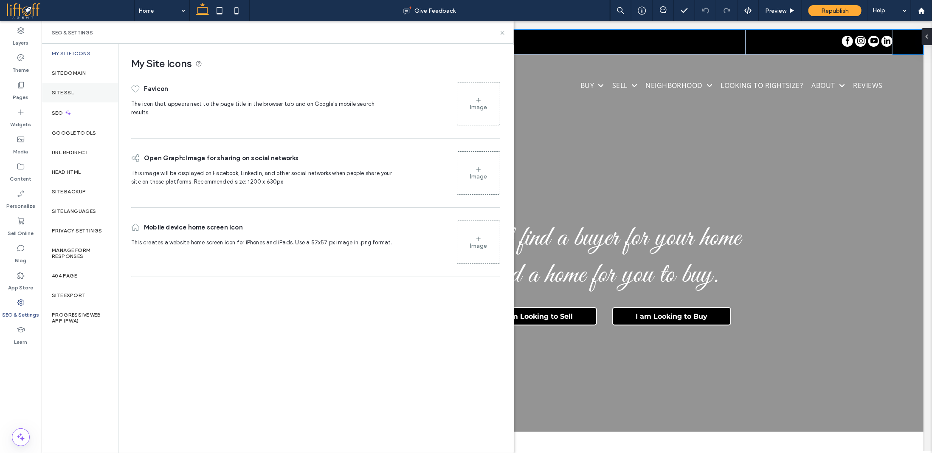
click at [88, 96] on div "Site SSL" at bounding box center [80, 93] width 76 height 20
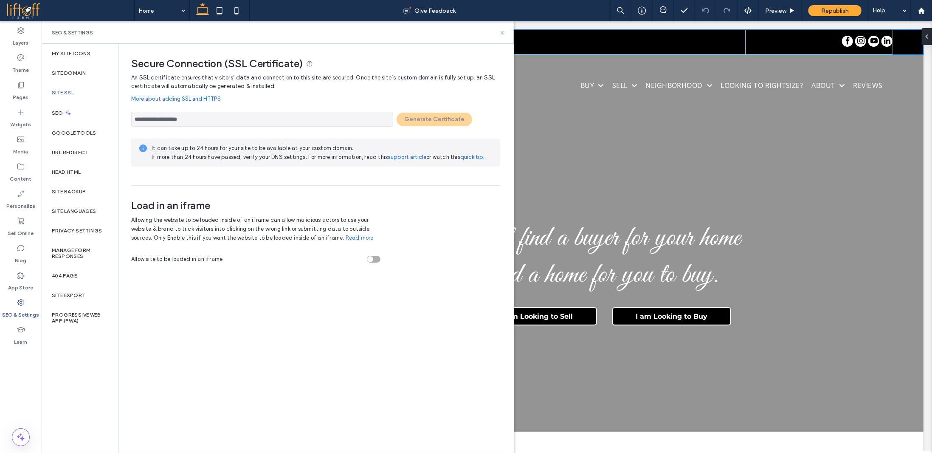
click at [438, 116] on div "**********" at bounding box center [315, 116] width 369 height 19
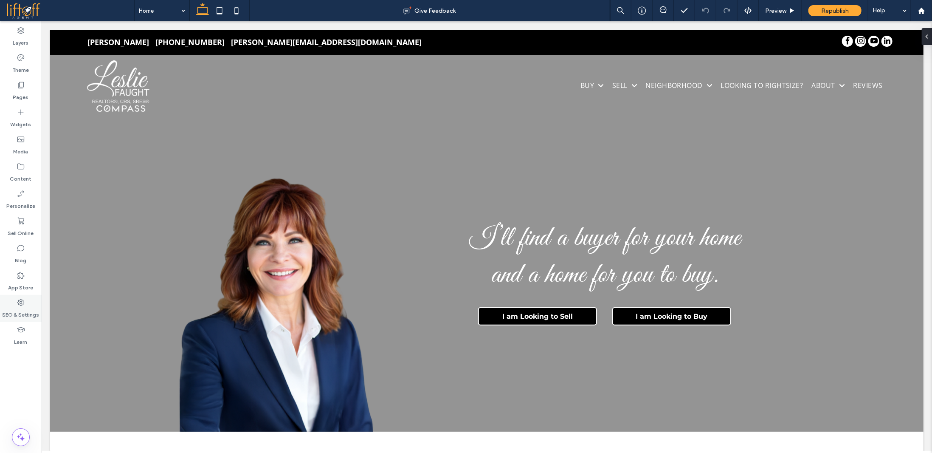
click at [20, 308] on label "SEO & Settings" at bounding box center [21, 313] width 37 height 12
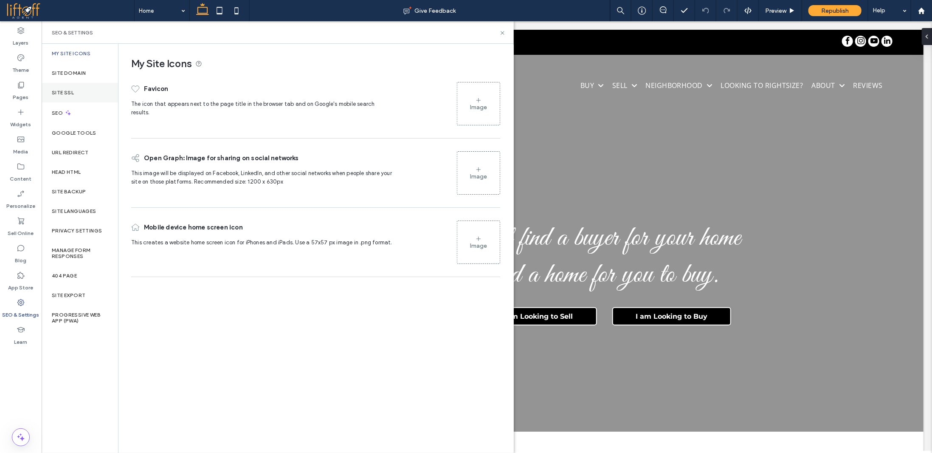
click at [79, 92] on div "Site SSL" at bounding box center [80, 93] width 76 height 20
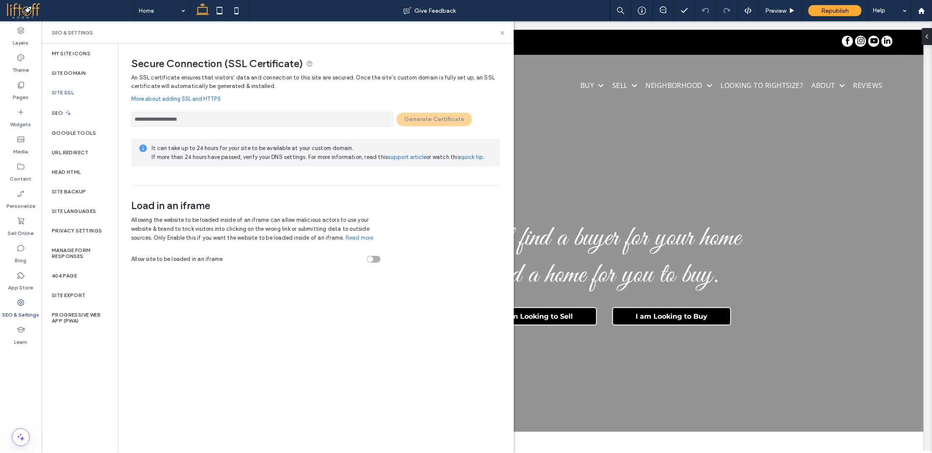
click at [432, 120] on div "**********" at bounding box center [315, 116] width 369 height 19
click at [411, 112] on div "**********" at bounding box center [315, 116] width 369 height 19
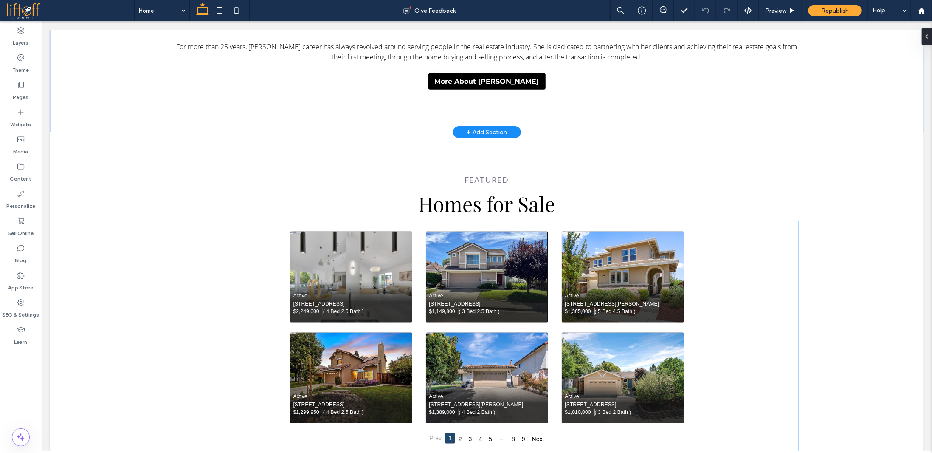
scroll to position [680, 0]
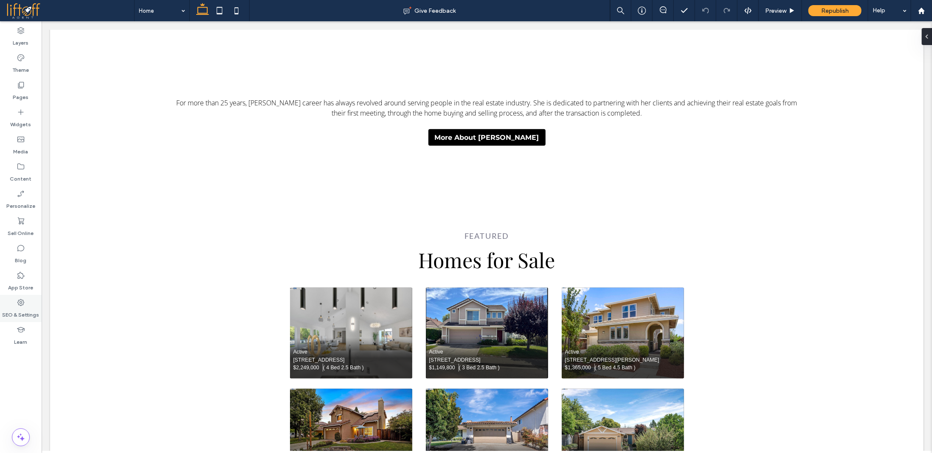
click at [20, 314] on label "SEO & Settings" at bounding box center [21, 313] width 37 height 12
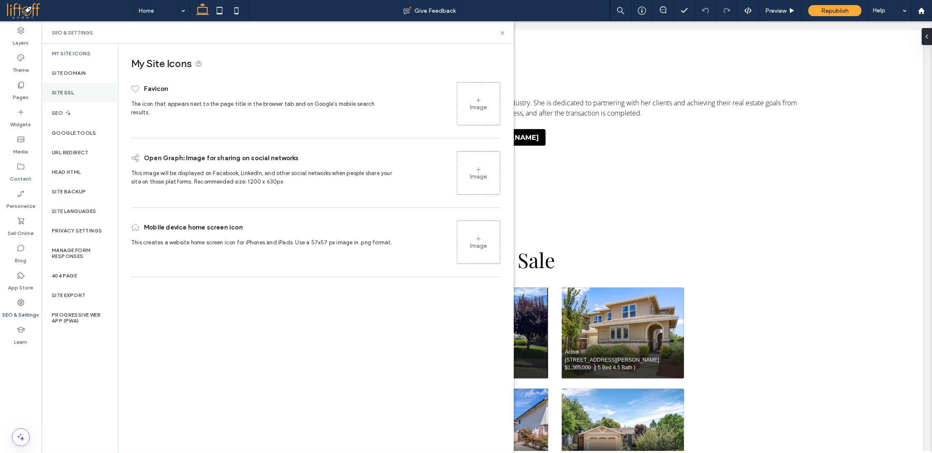
click at [73, 90] on label "Site SSL" at bounding box center [63, 93] width 22 height 6
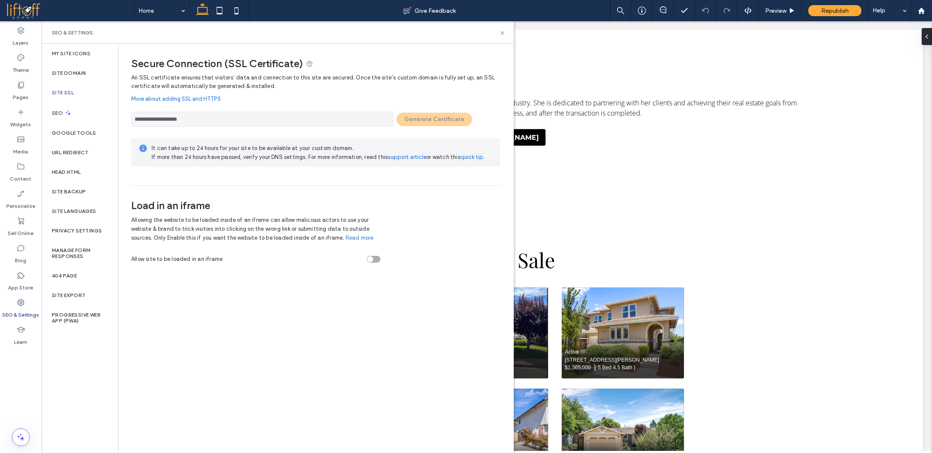
click at [425, 113] on div "**********" at bounding box center [315, 116] width 369 height 19
click at [426, 113] on div "**********" at bounding box center [315, 116] width 369 height 19
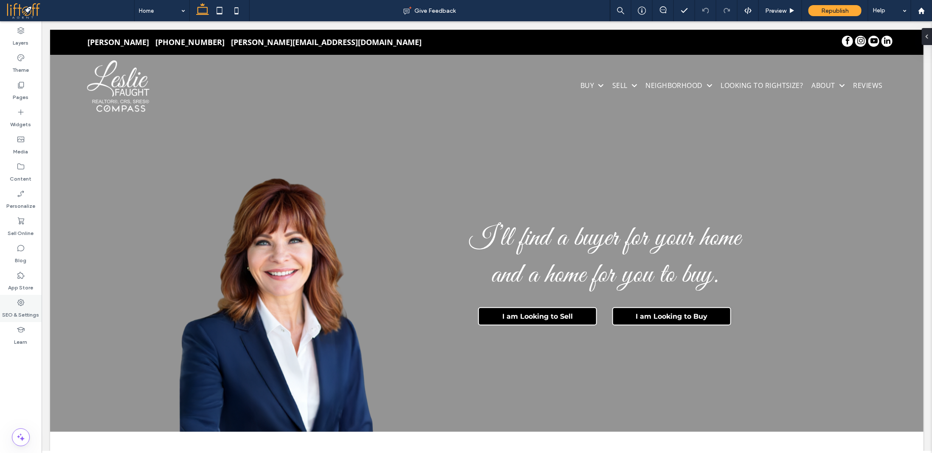
click at [29, 314] on label "SEO & Settings" at bounding box center [21, 313] width 37 height 12
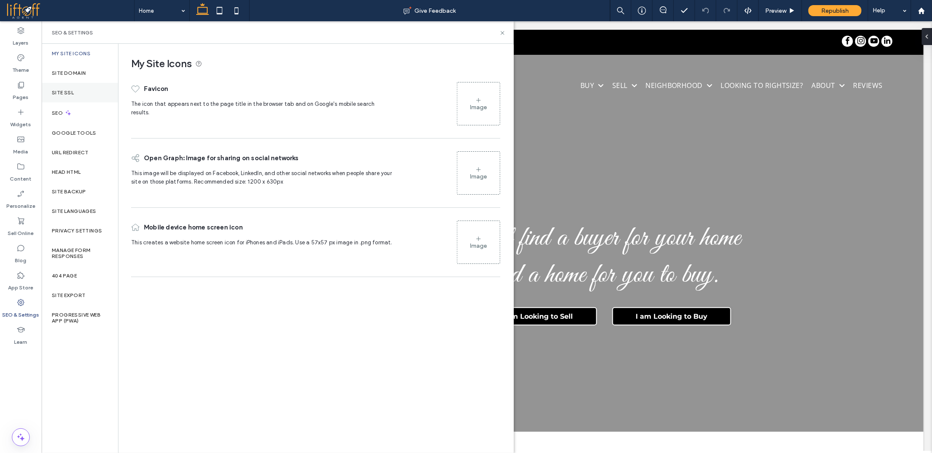
click at [84, 84] on div "Site SSL" at bounding box center [80, 93] width 76 height 20
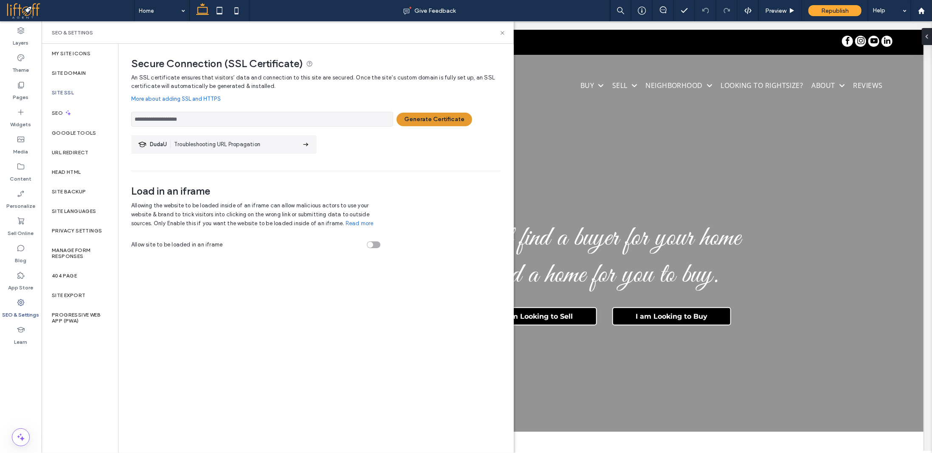
click at [447, 116] on button "Generate Certificate" at bounding box center [435, 120] width 76 height 14
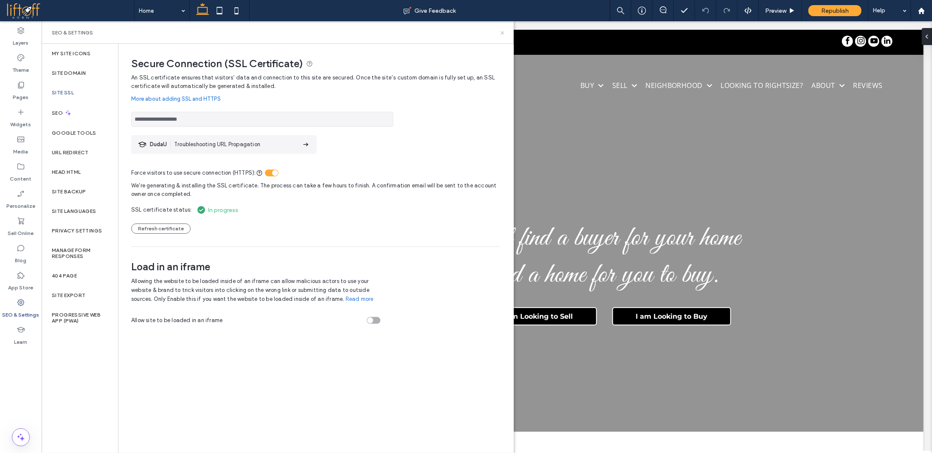
click at [505, 32] on icon at bounding box center [502, 33] width 6 height 6
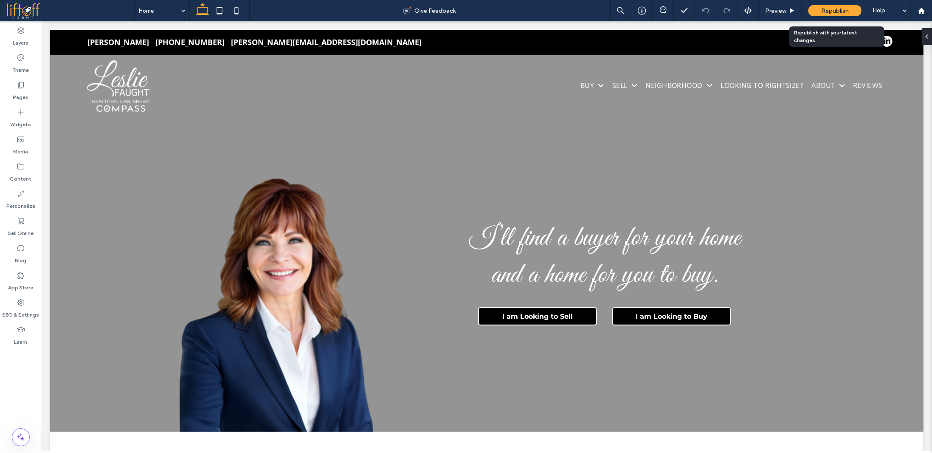
click at [839, 13] on span "Republish" at bounding box center [835, 10] width 28 height 7
